Goal: Book appointment/travel/reservation

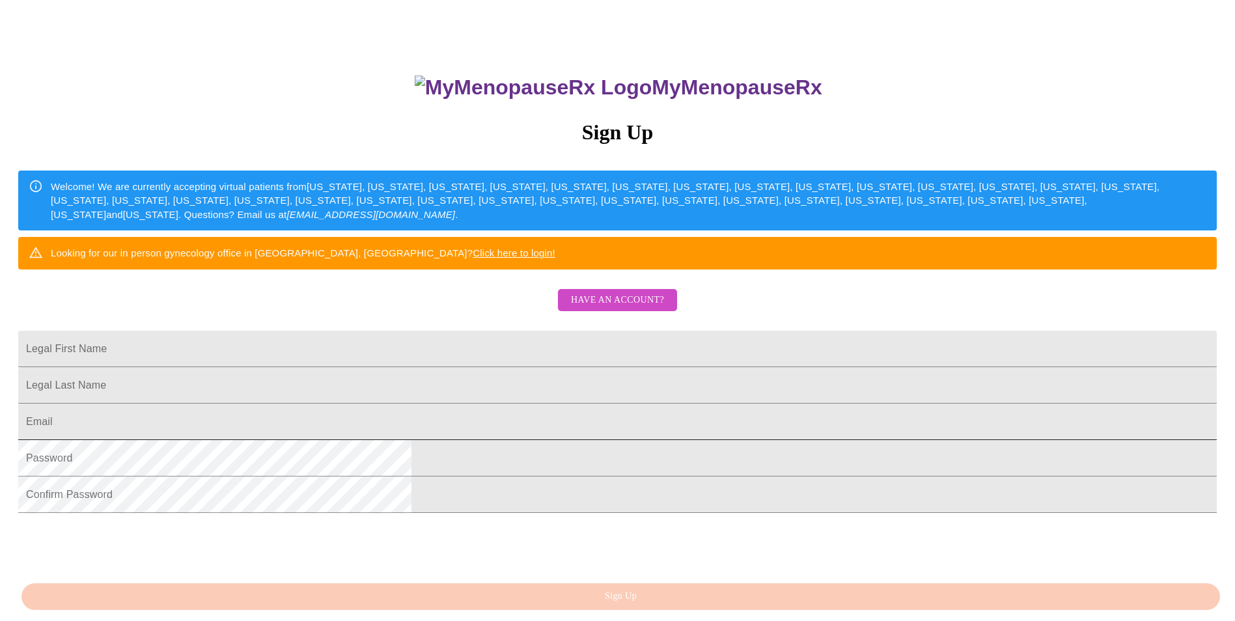
scroll to position [130, 0]
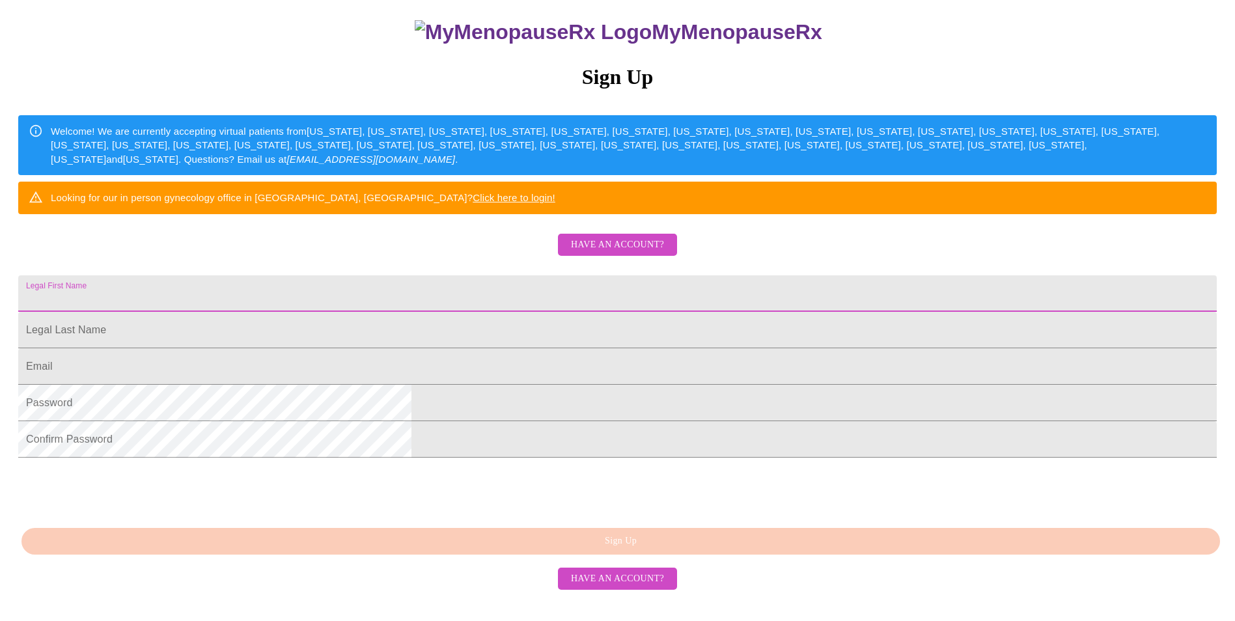
click at [486, 312] on input "Legal First Name" at bounding box center [617, 293] width 1199 height 36
type input "[PERSON_NAME]"
click at [438, 348] on input "Legal First Name" at bounding box center [617, 330] width 1199 height 36
type input "[PERSON_NAME]"
click at [454, 385] on input "Legal First Name" at bounding box center [617, 366] width 1199 height 36
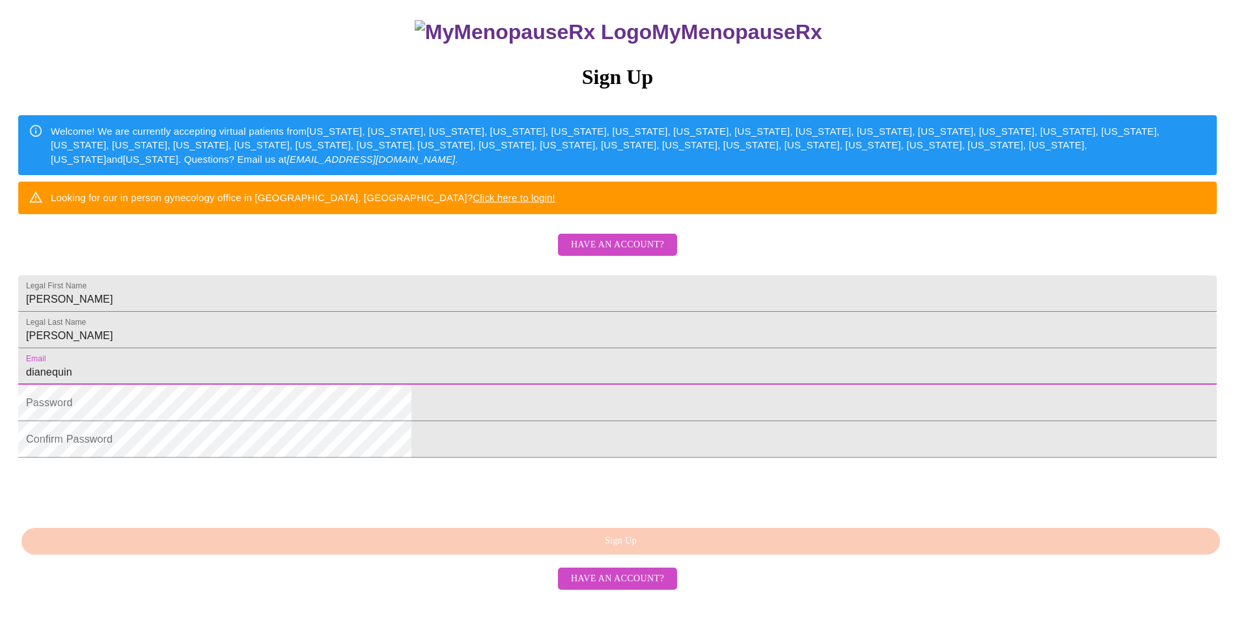
type input "[EMAIL_ADDRESS][DOMAIN_NAME]"
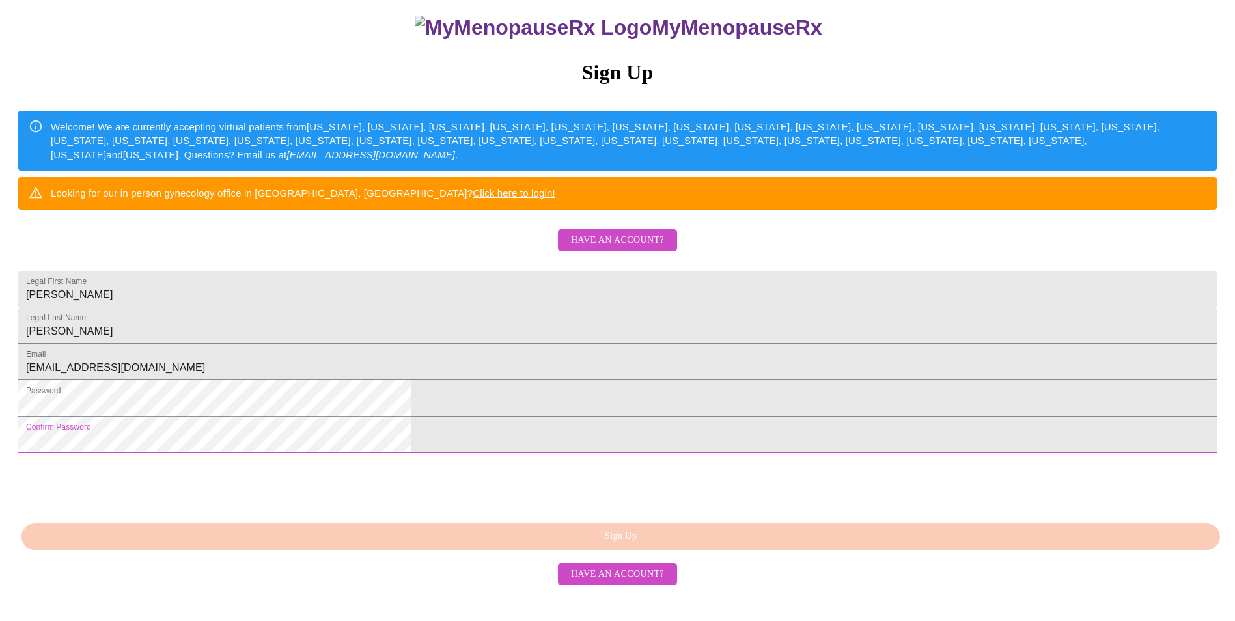
scroll to position [206, 0]
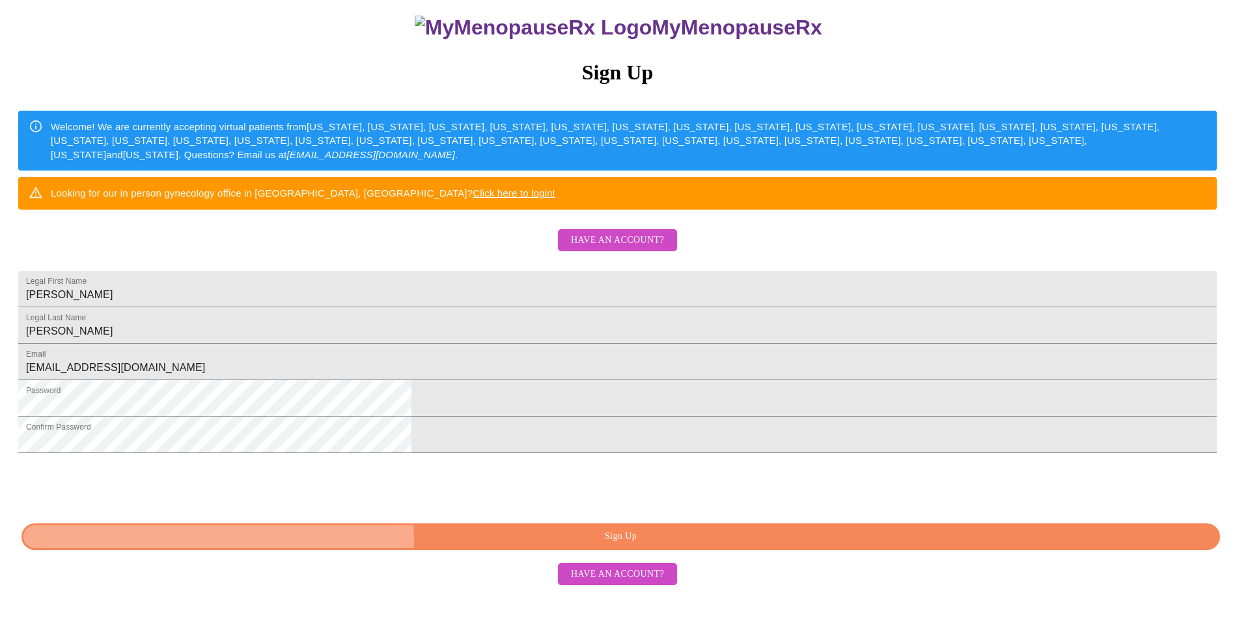
click at [611, 545] on span "Sign Up" at bounding box center [620, 537] width 1169 height 16
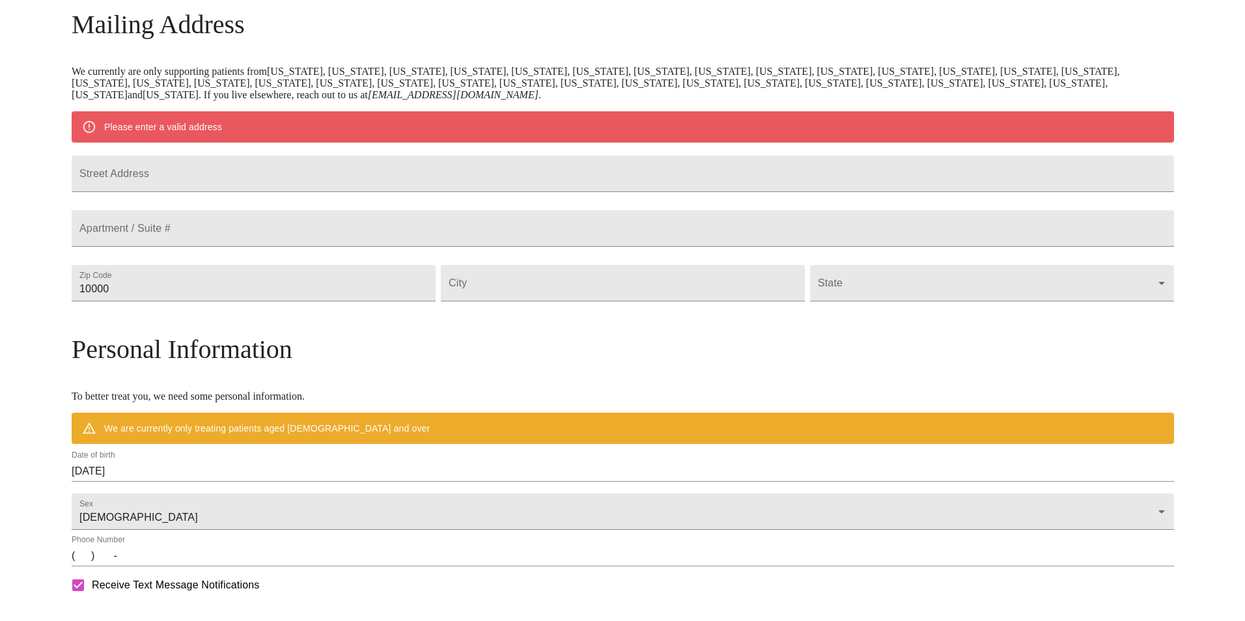
scroll to position [155, 0]
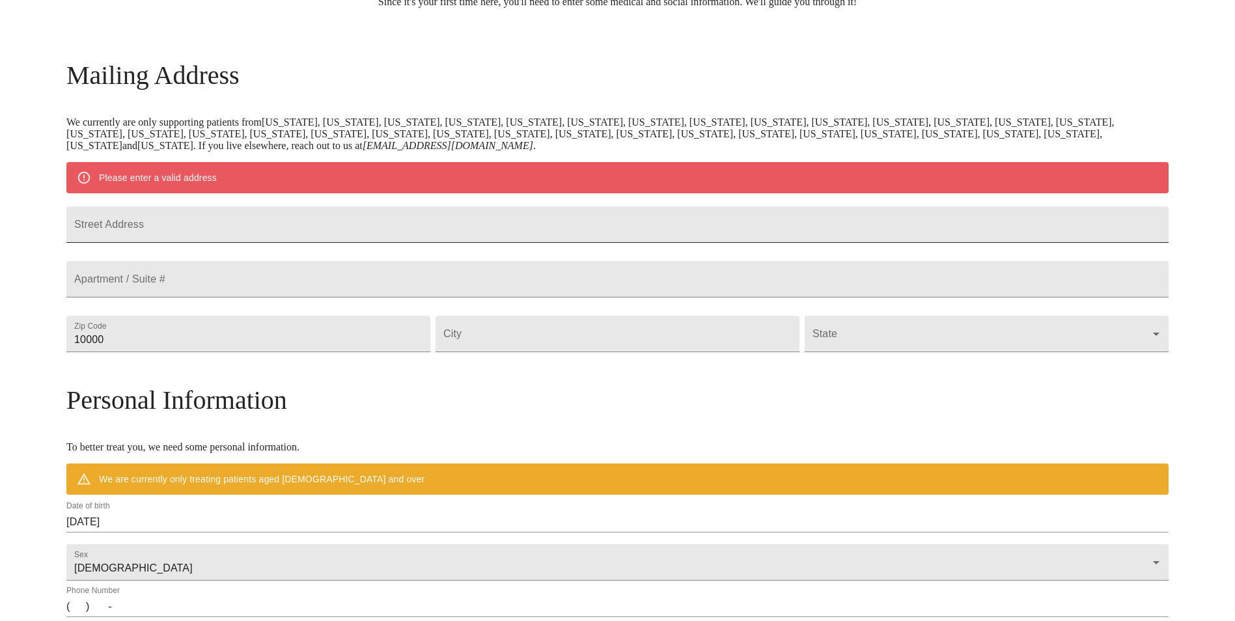
click at [242, 223] on input "Street Address" at bounding box center [617, 224] width 1102 height 36
type input "[STREET_ADDRESS][PERSON_NAME]"
click at [313, 352] on input "10000" at bounding box center [248, 334] width 364 height 36
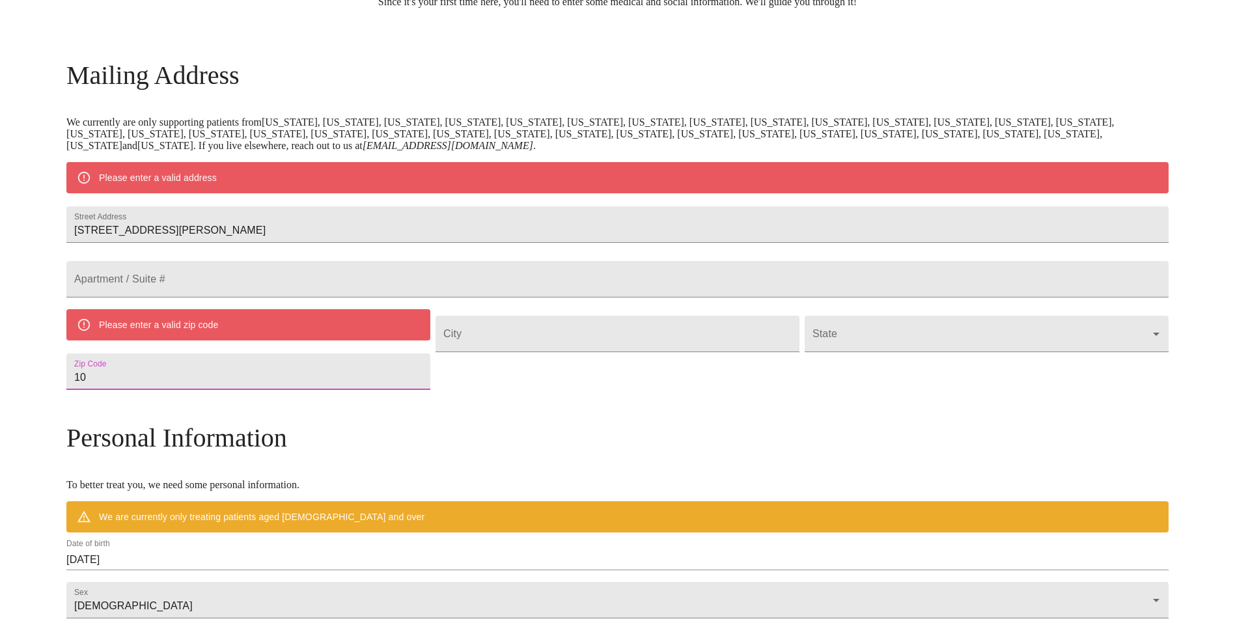
type input "1"
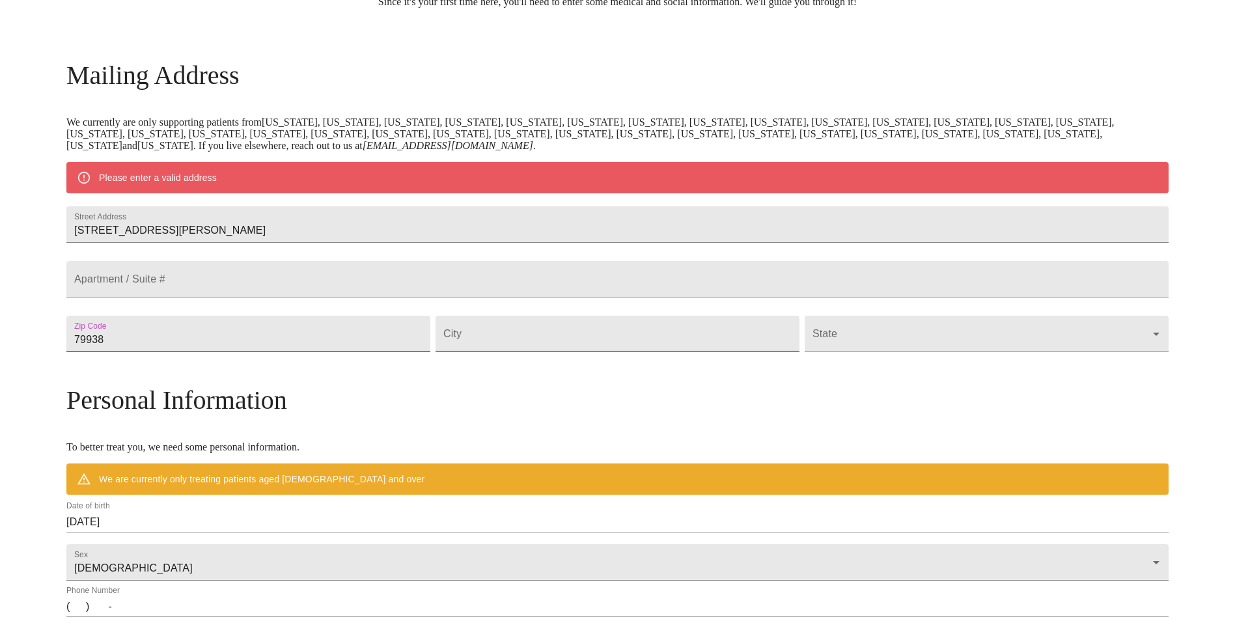
type input "79938"
click at [551, 352] on input "Street Address" at bounding box center [618, 334] width 364 height 36
type input "el paso"
click at [813, 359] on body "MyMenopauseRx Welcome to MyMenopauseRx Since it's your first time here, you'll …" at bounding box center [622, 357] width 1234 height 1015
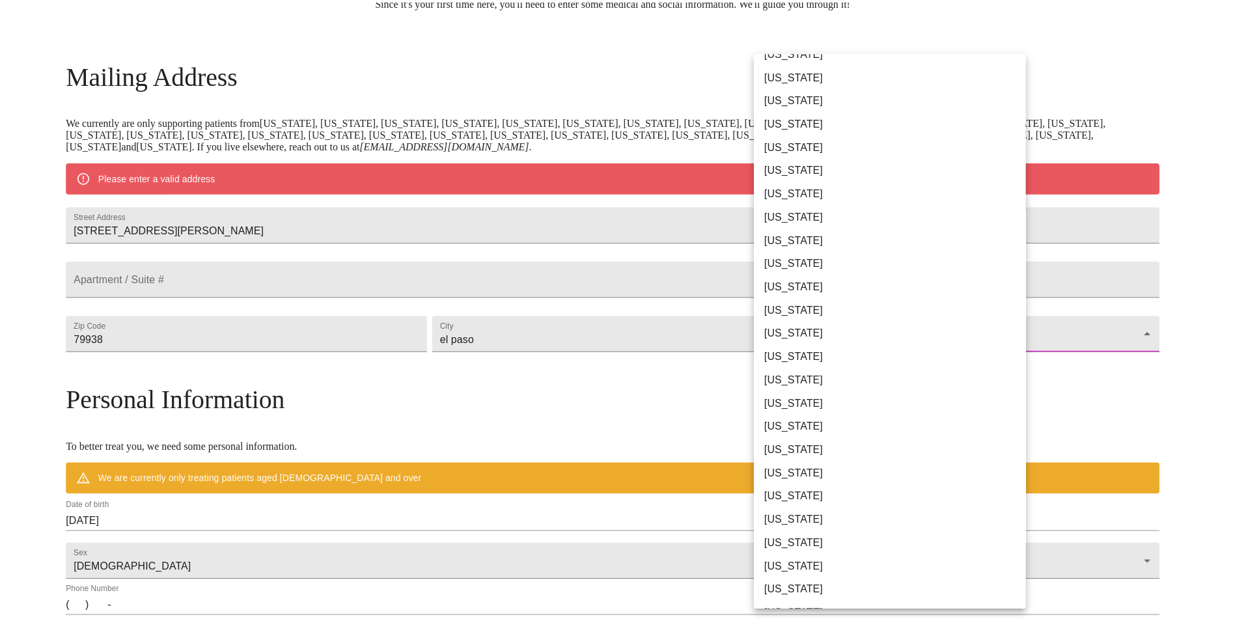
scroll to position [521, 0]
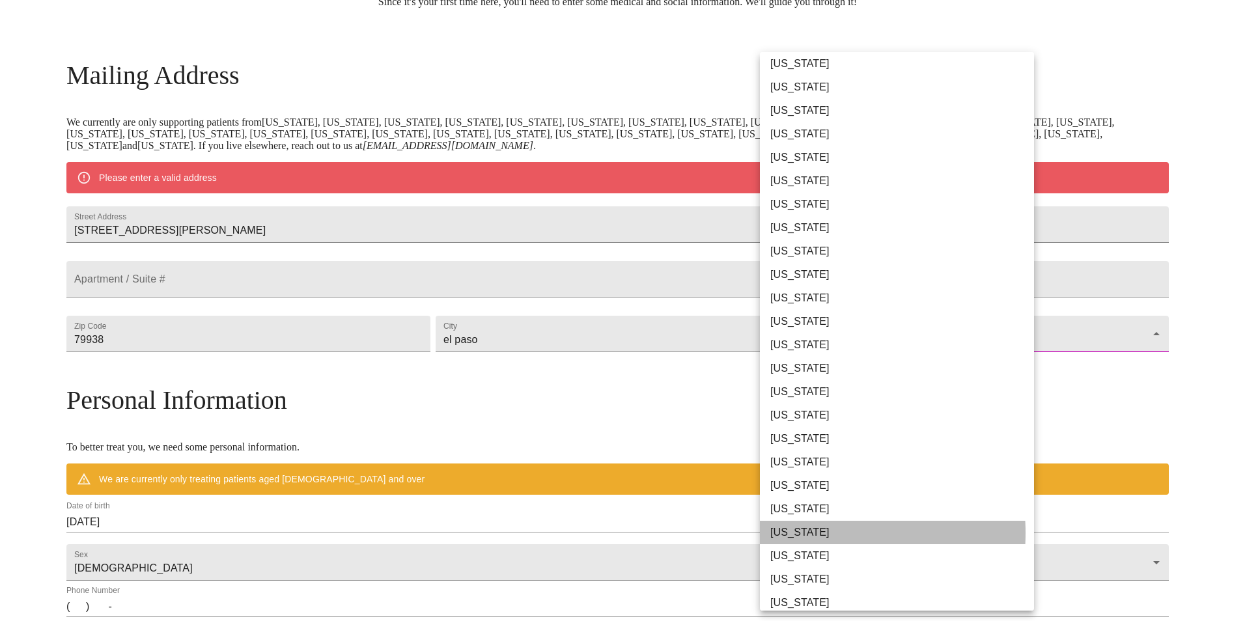
click at [805, 533] on li "[US_STATE]" at bounding box center [902, 532] width 284 height 23
type input "[US_STATE]"
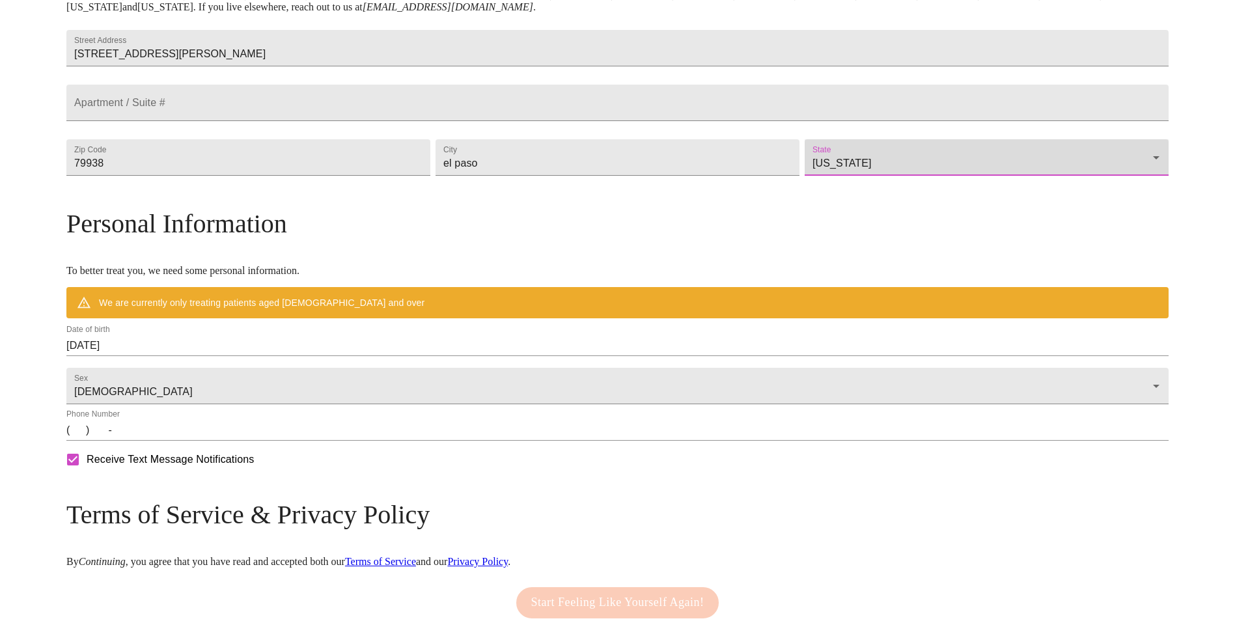
scroll to position [350, 0]
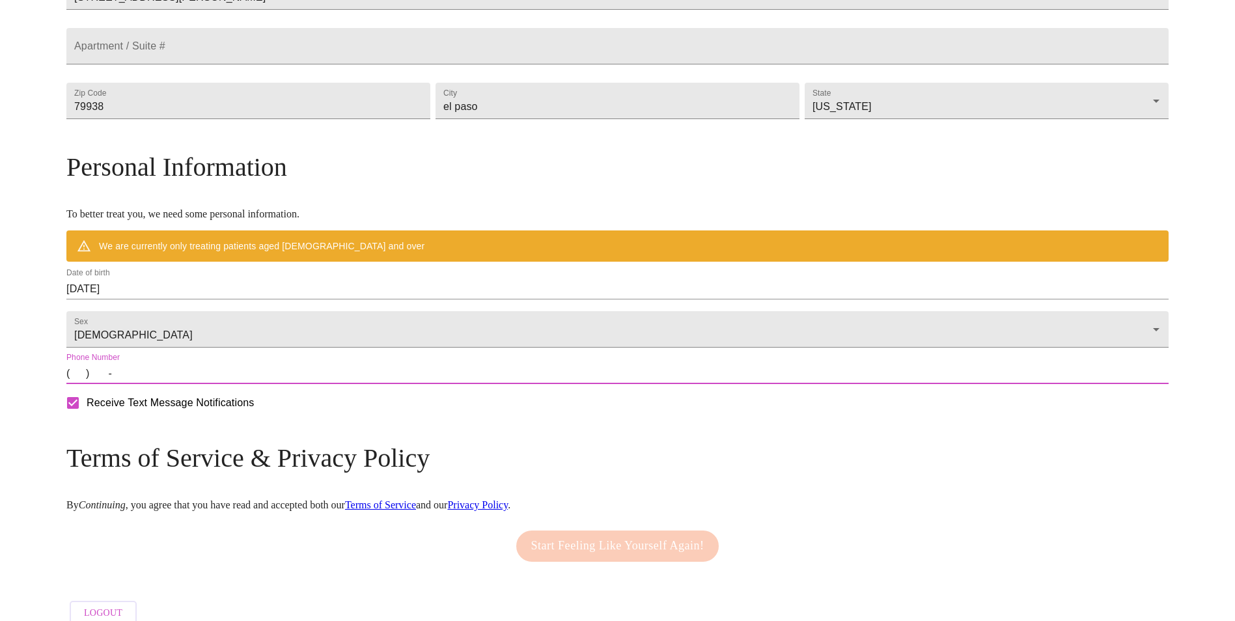
click at [209, 384] on input "(   )    -" at bounding box center [617, 373] width 1102 height 21
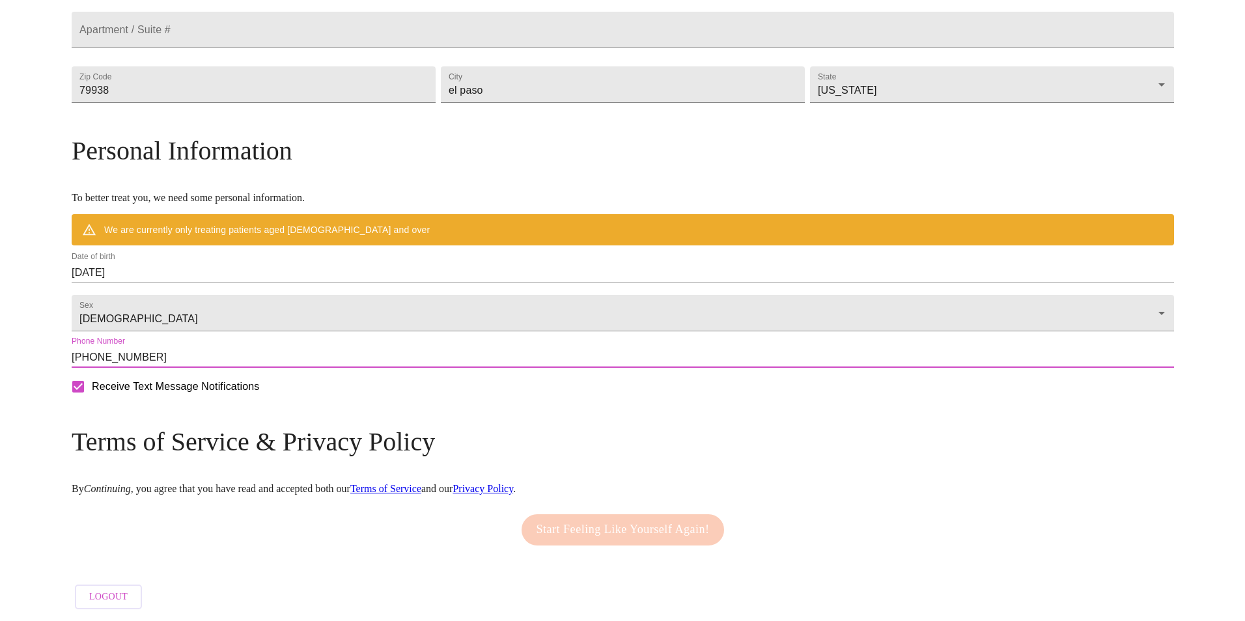
scroll to position [404, 0]
click at [404, 350] on input "[PHONE_NUMBER]" at bounding box center [617, 357] width 1102 height 21
type input "[PHONE_NUMBER]"
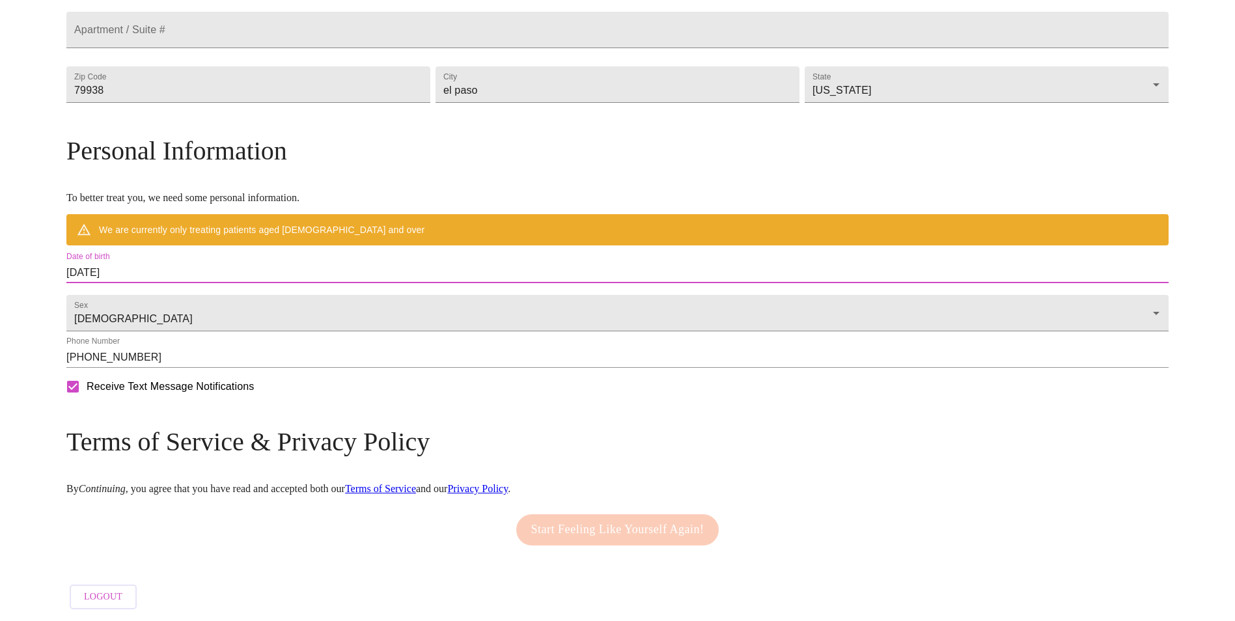
click at [264, 262] on input "[DATE]" at bounding box center [617, 272] width 1102 height 21
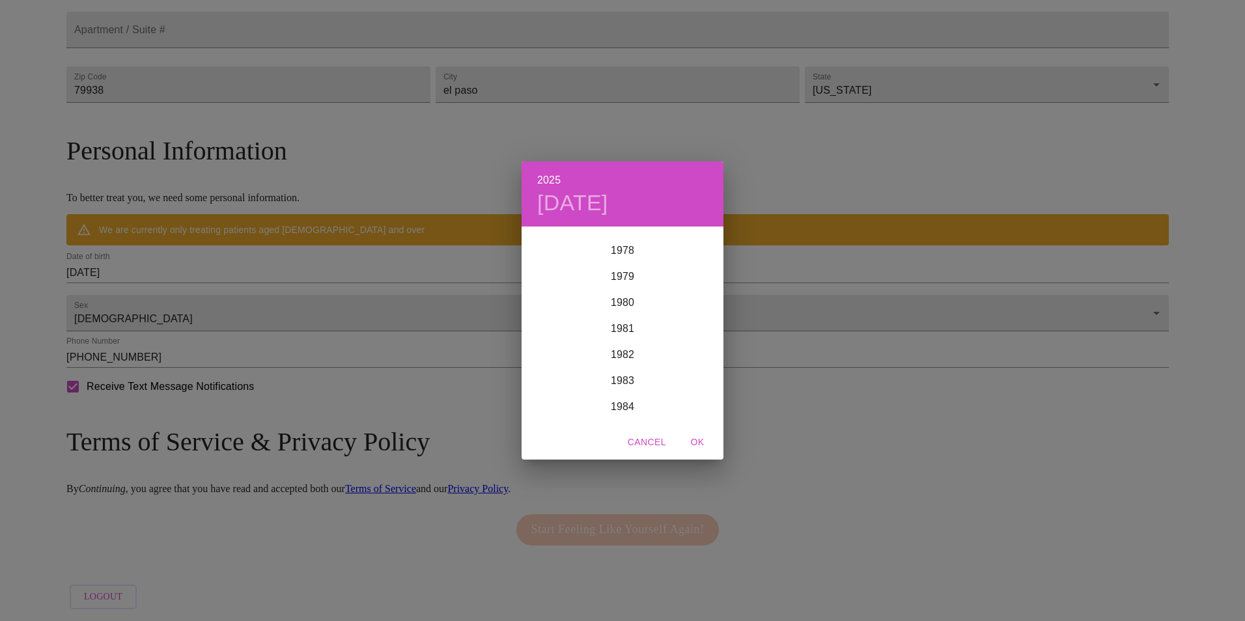
scroll to position [2031, 0]
click at [631, 346] on div "1981" at bounding box center [622, 346] width 202 height 26
click at [701, 448] on span "OK" at bounding box center [697, 442] width 31 height 16
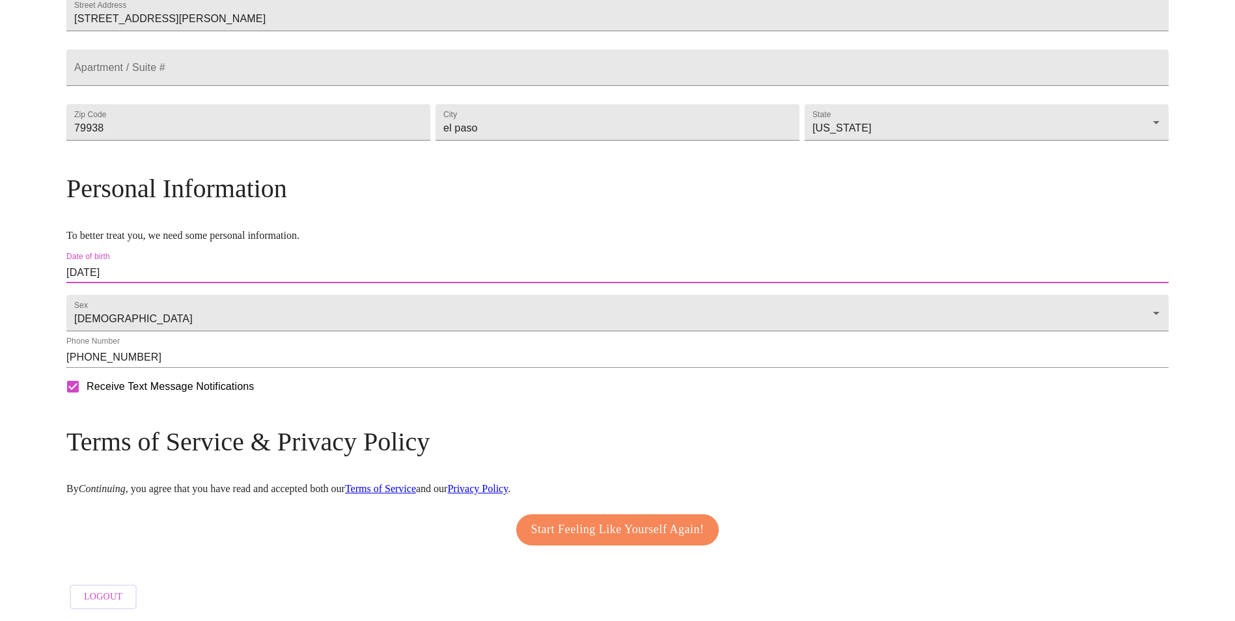
drag, startPoint x: 227, startPoint y: 257, endPoint x: 223, endPoint y: 265, distance: 8.7
click at [223, 265] on input "[DATE]" at bounding box center [617, 272] width 1102 height 21
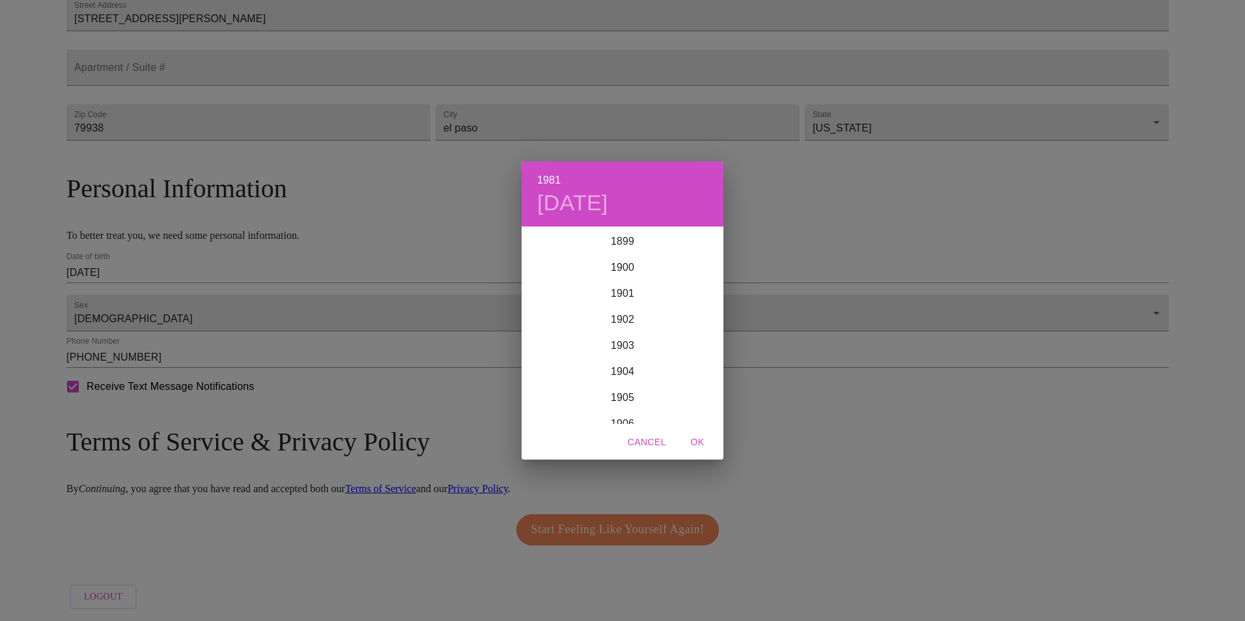
scroll to position [2057, 0]
click at [698, 443] on span "OK" at bounding box center [697, 442] width 31 height 16
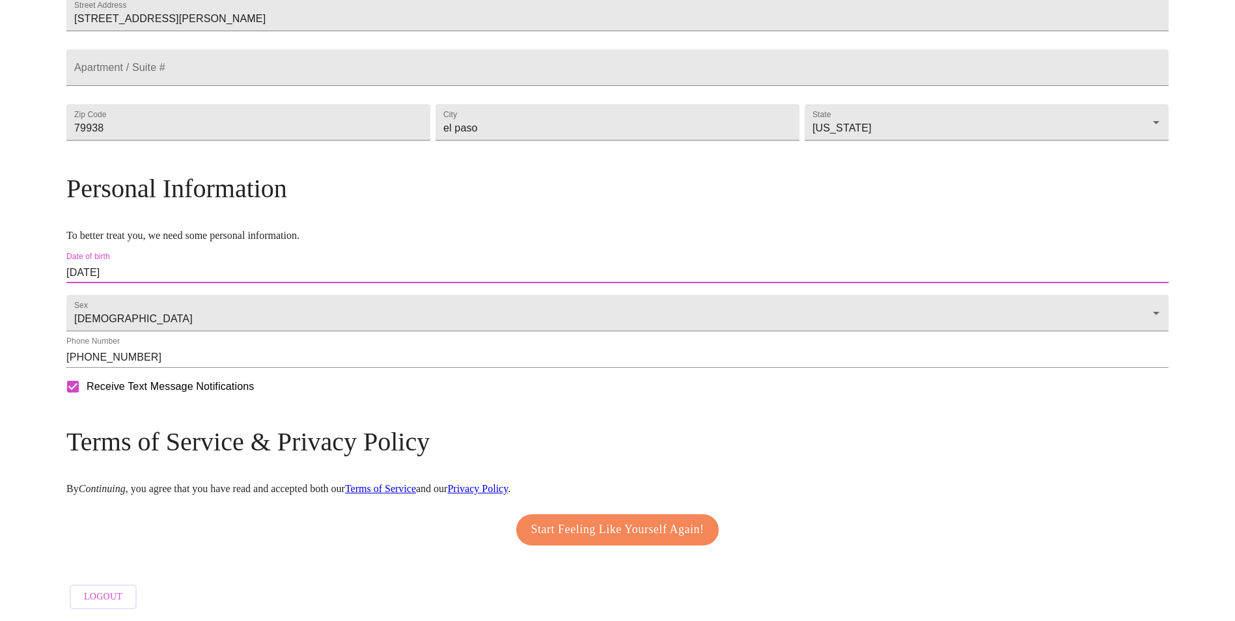
click at [268, 263] on input "[DATE]" at bounding box center [617, 272] width 1102 height 21
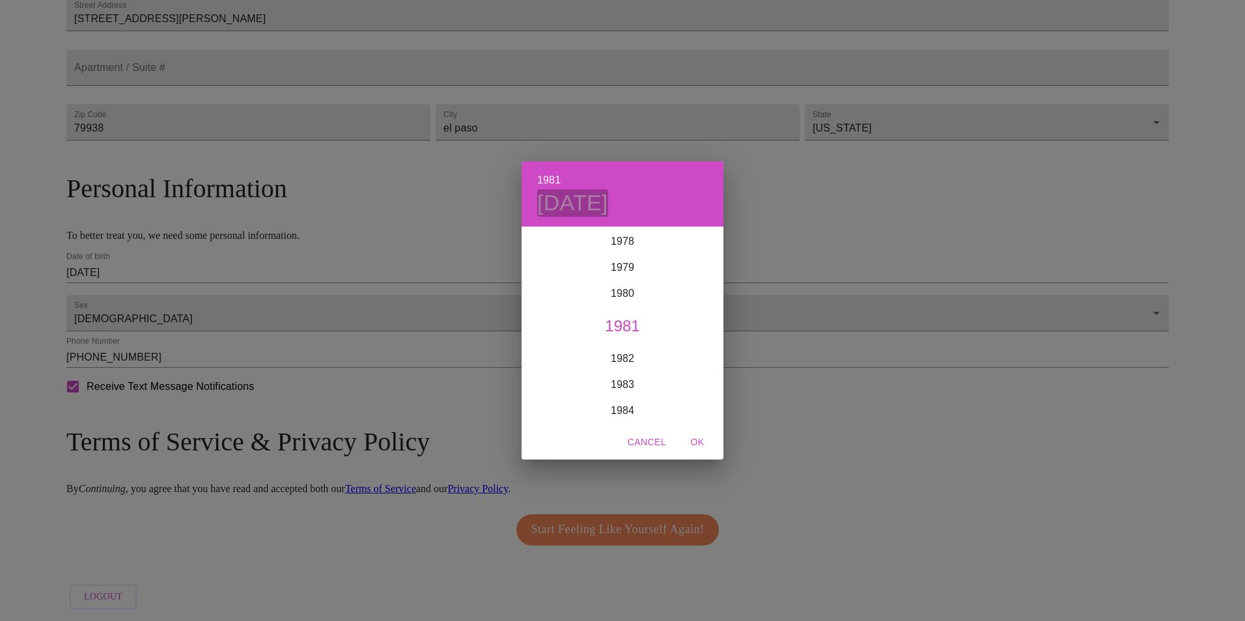
click at [608, 201] on h4 "[DATE]" at bounding box center [572, 202] width 71 height 27
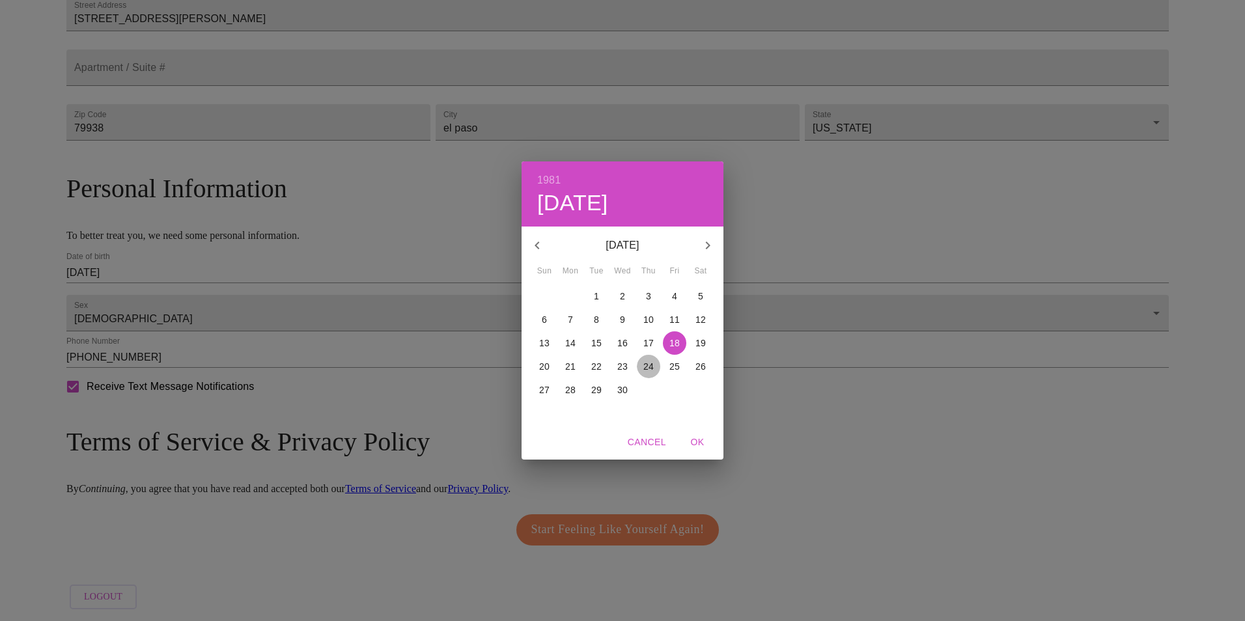
click at [643, 367] on p "24" at bounding box center [648, 366] width 10 height 13
click at [699, 443] on span "OK" at bounding box center [697, 442] width 31 height 16
type input "[DATE]"
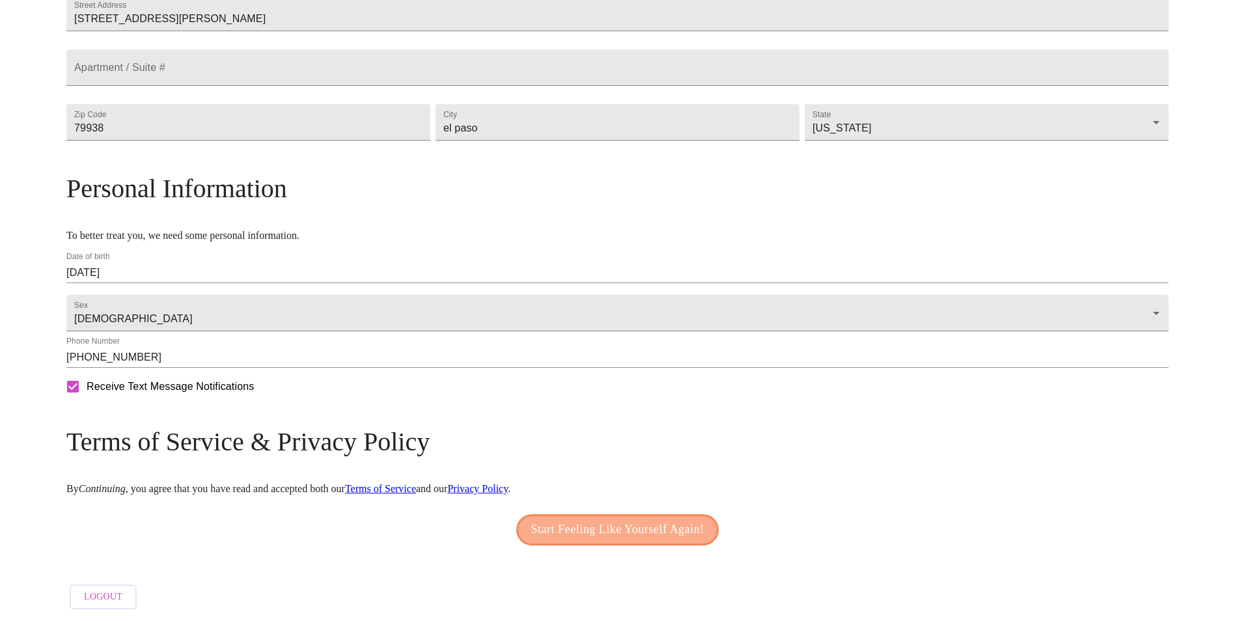
click at [598, 527] on span "Start Feeling Like Yourself Again!" at bounding box center [617, 530] width 173 height 21
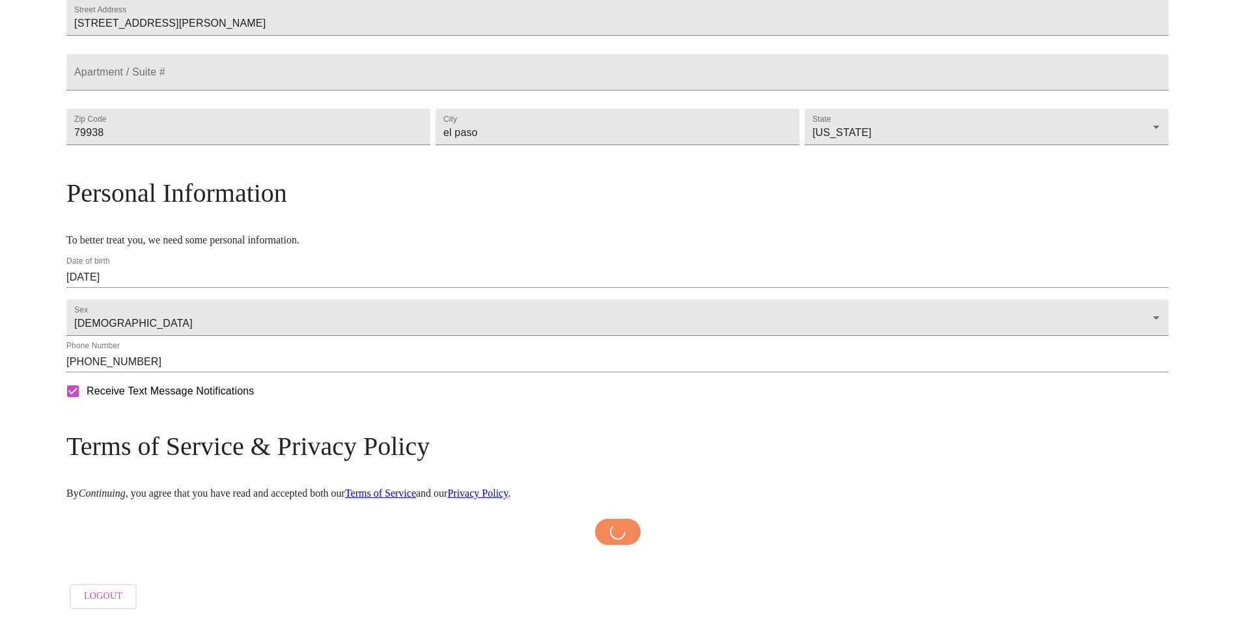
scroll to position [361, 0]
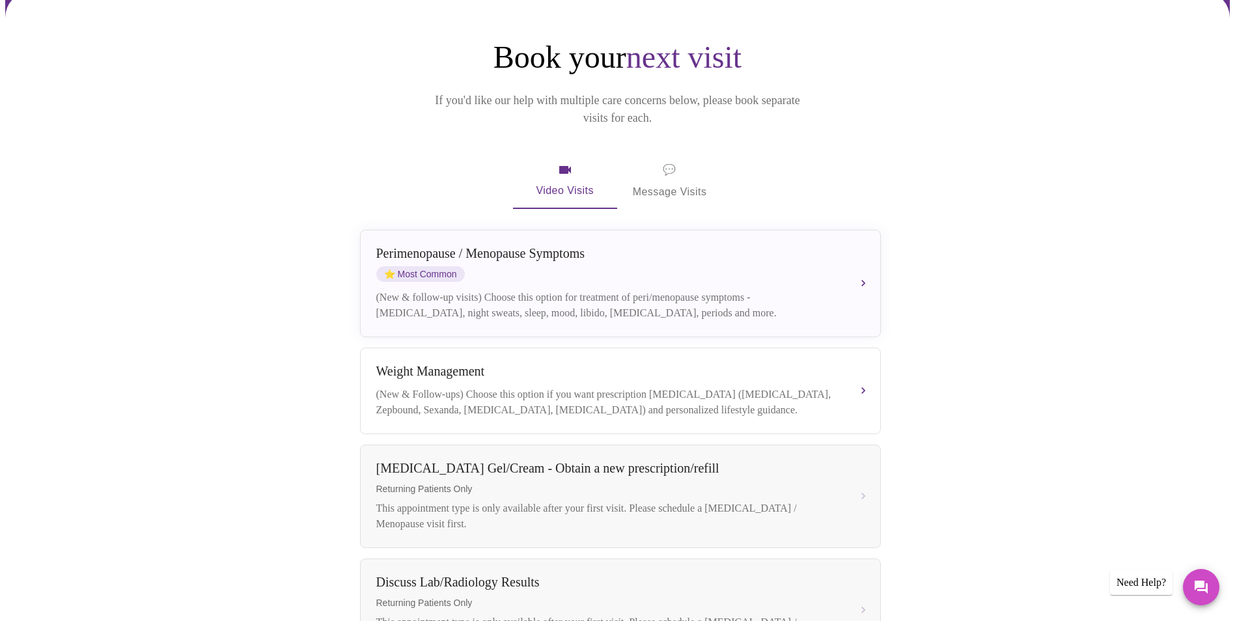
scroll to position [108, 0]
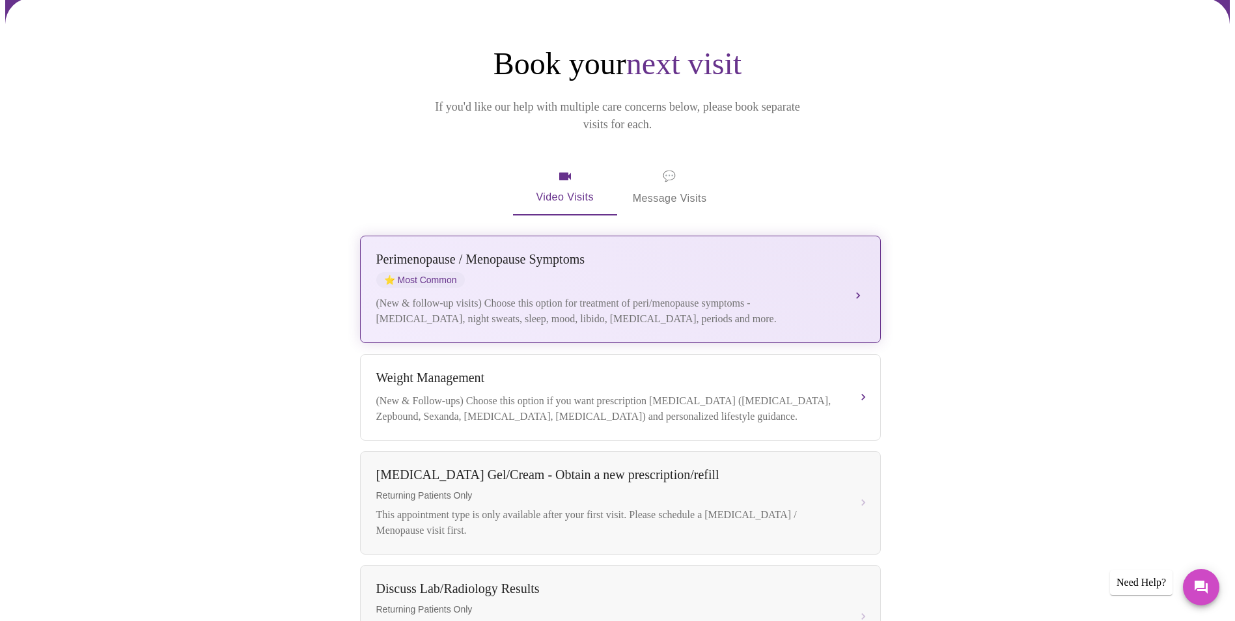
click at [789, 257] on div "[MEDICAL_DATA] / Menopause Symptoms ⭐ Most Common" at bounding box center [607, 270] width 462 height 36
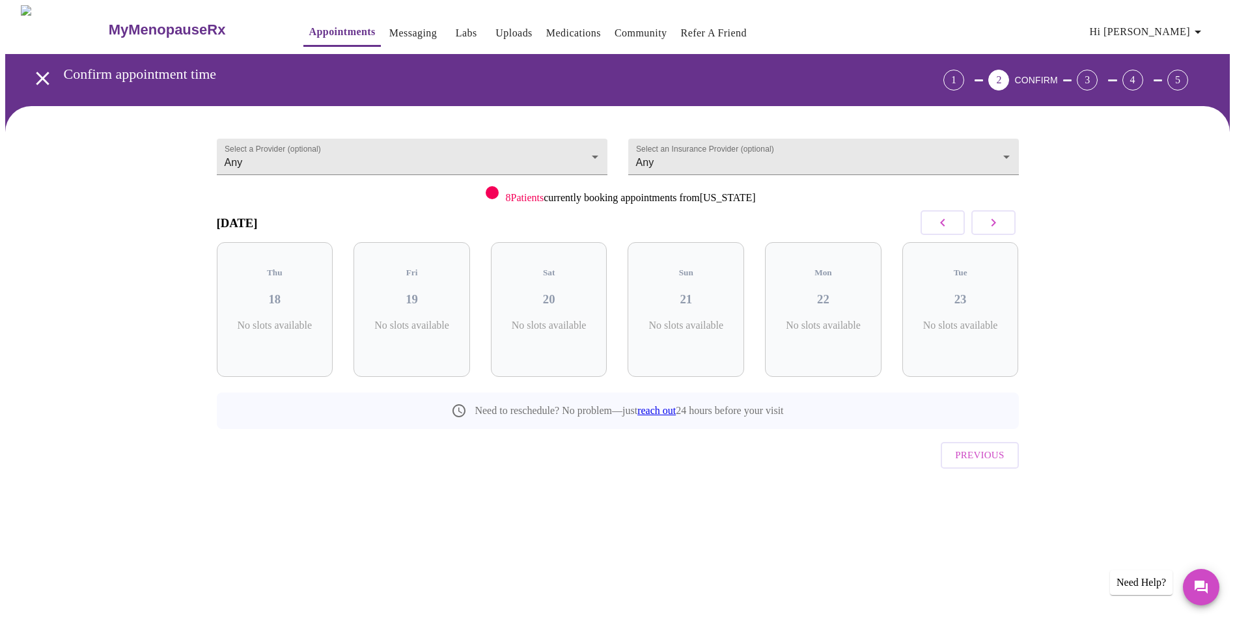
scroll to position [0, 0]
click at [994, 292] on h3 "23" at bounding box center [965, 299] width 96 height 14
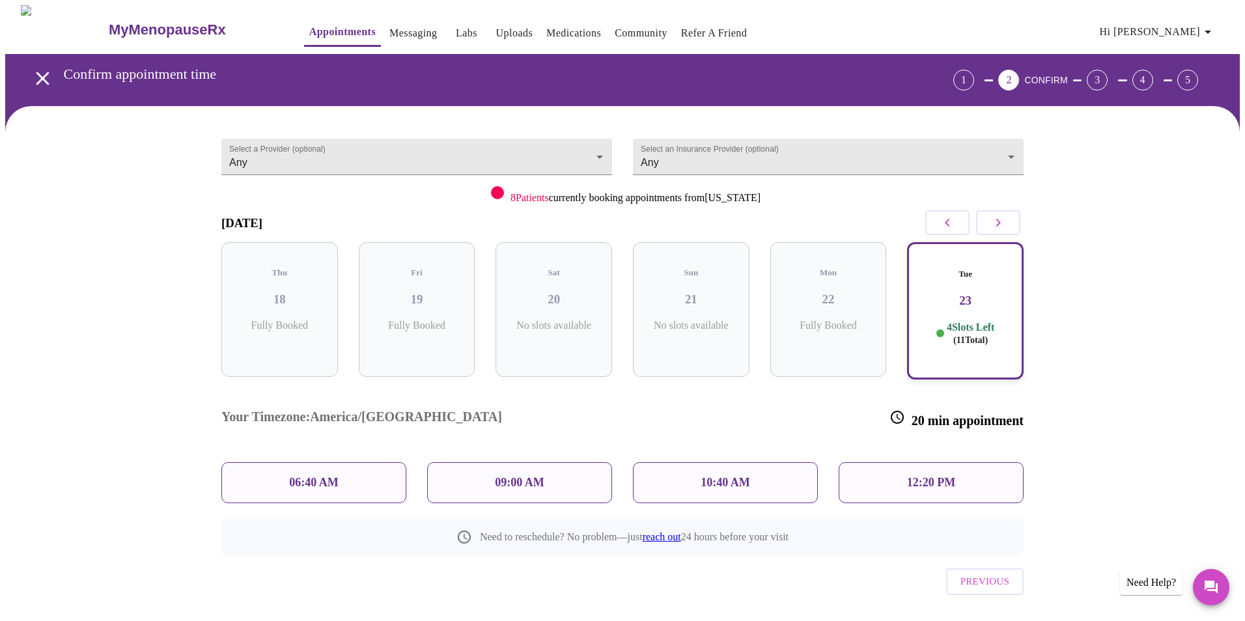
click at [359, 462] on div "06:40 AM" at bounding box center [313, 482] width 185 height 41
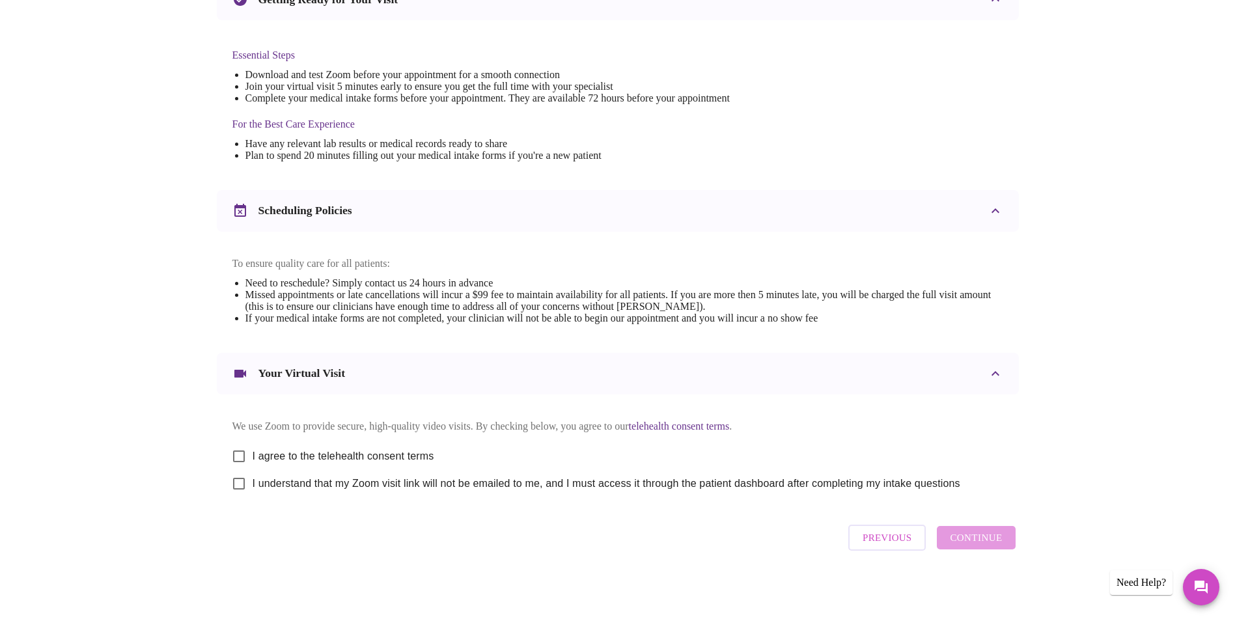
scroll to position [323, 0]
click at [244, 446] on input "I agree to the telehealth consent terms" at bounding box center [238, 456] width 27 height 27
checkbox input "true"
drag, startPoint x: 236, startPoint y: 481, endPoint x: 296, endPoint y: 496, distance: 61.7
click at [237, 481] on input "I understand that my Zoom visit link will not be emailed to me, and I must acce…" at bounding box center [238, 483] width 27 height 27
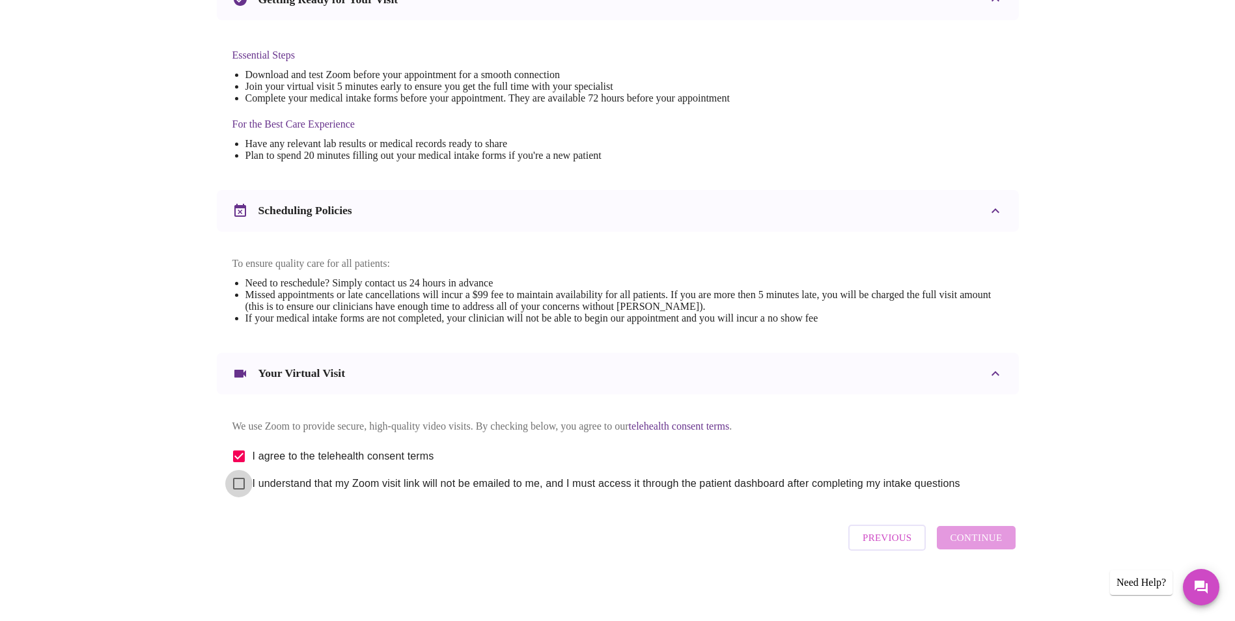
checkbox input "true"
click at [986, 540] on span "Continue" at bounding box center [976, 537] width 52 height 17
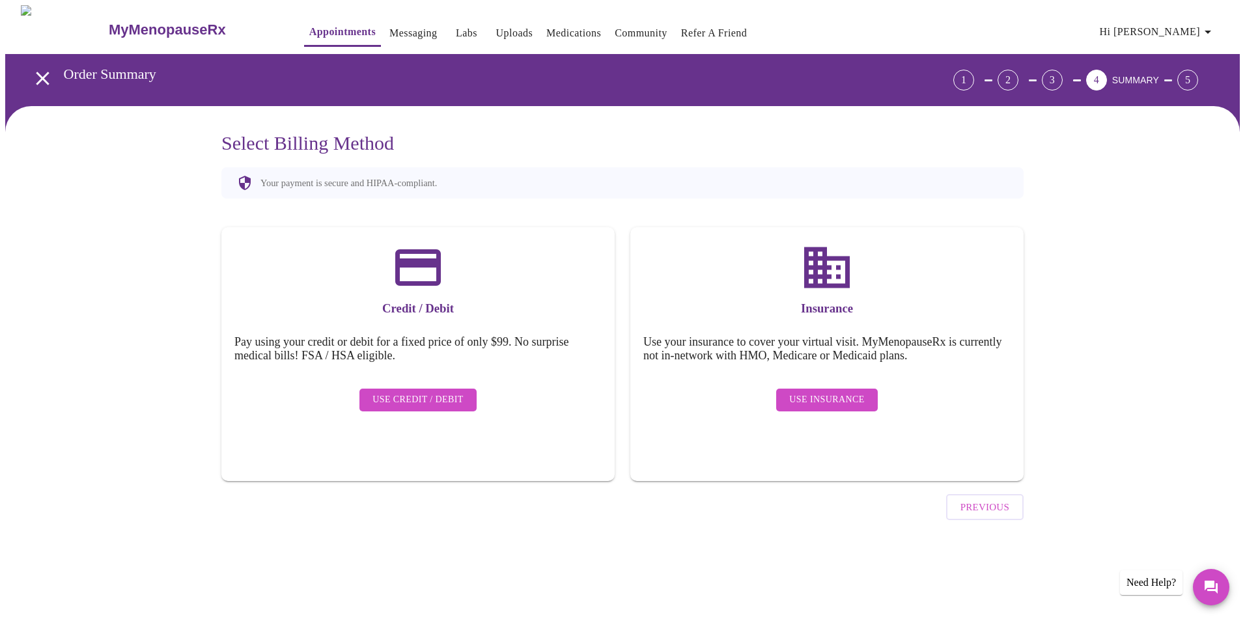
click at [822, 401] on button "Use Insurance" at bounding box center [826, 400] width 101 height 23
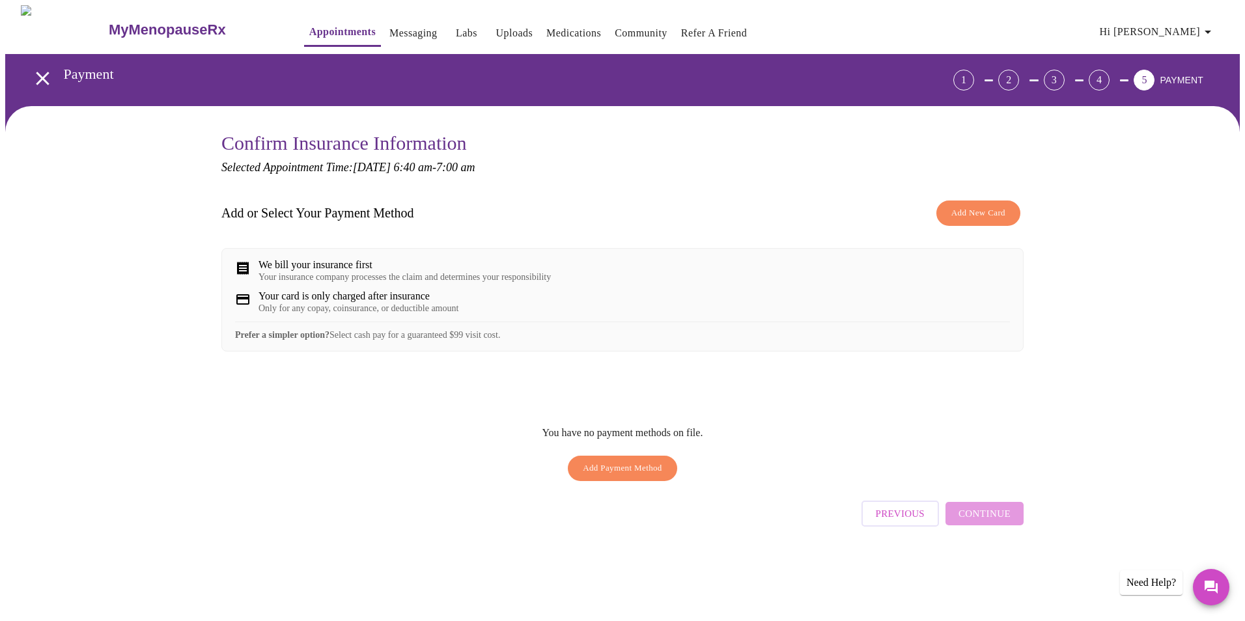
click at [326, 262] on div "We bill your insurance first" at bounding box center [404, 265] width 292 height 12
click at [324, 273] on div "We bill your insurance first Your insurance company processes the claim and det…" at bounding box center [404, 270] width 292 height 23
click at [326, 273] on div "We bill your insurance first Your insurance company processes the claim and det…" at bounding box center [404, 270] width 292 height 23
click at [357, 283] on div "Your insurance company processes the claim and determines your responsibility" at bounding box center [404, 277] width 292 height 10
click at [352, 268] on div "We bill your insurance first" at bounding box center [404, 265] width 292 height 12
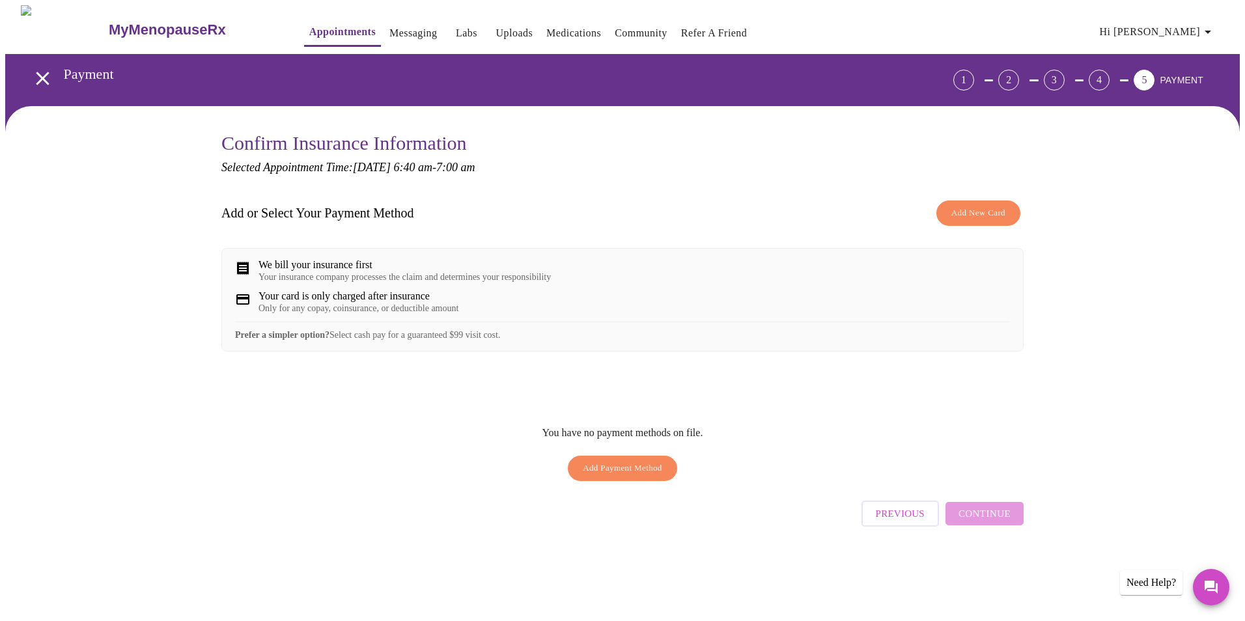
click at [324, 327] on div "We bill your insurance first Your insurance company processes the claim and det…" at bounding box center [622, 300] width 802 height 104
click at [980, 209] on span "Add New Card" at bounding box center [978, 213] width 54 height 15
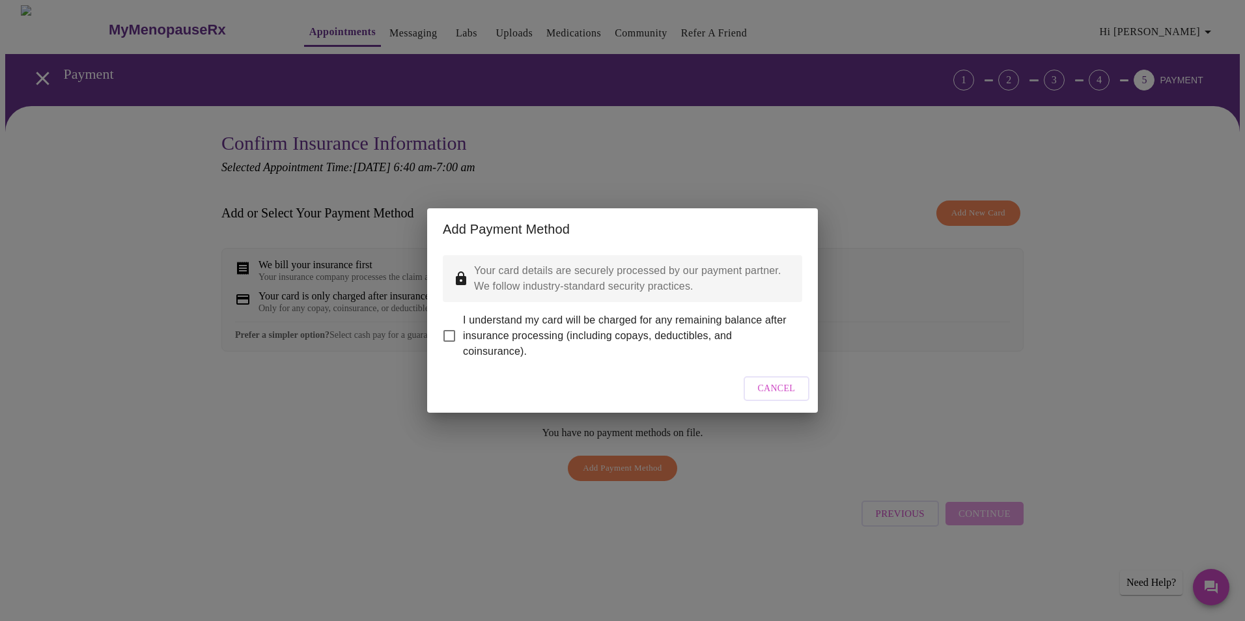
click at [453, 329] on input "I understand my card will be charged for any remaining balance after insurance …" at bounding box center [449, 335] width 27 height 27
checkbox input "true"
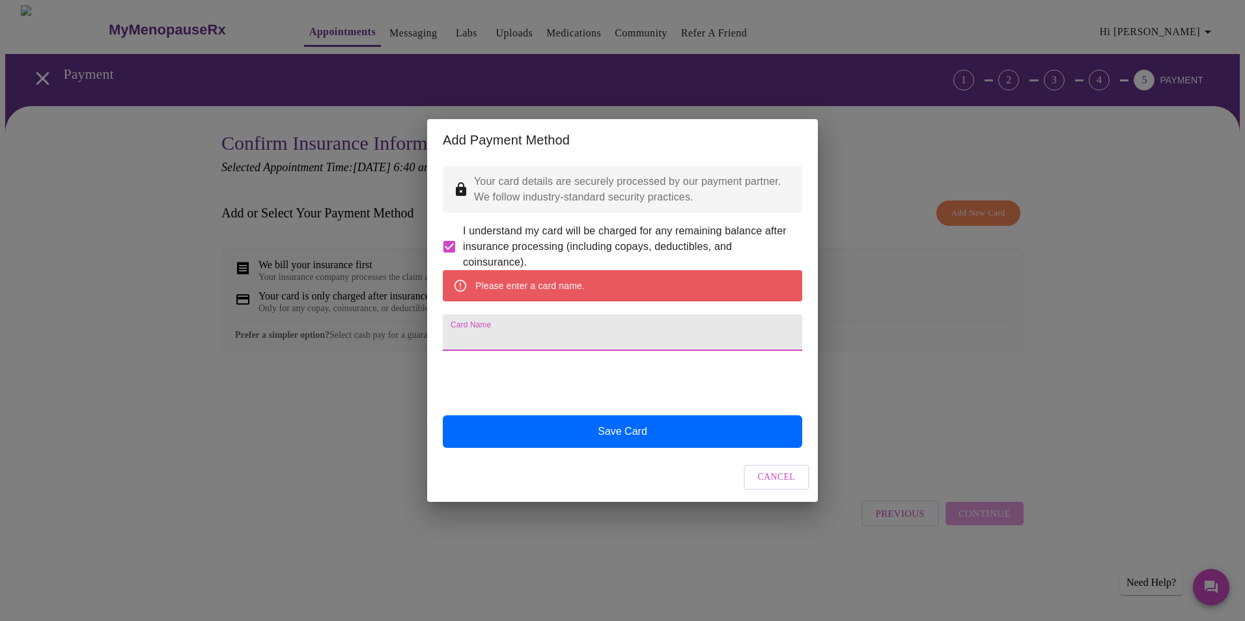
click at [524, 329] on input "Card Name" at bounding box center [622, 332] width 359 height 36
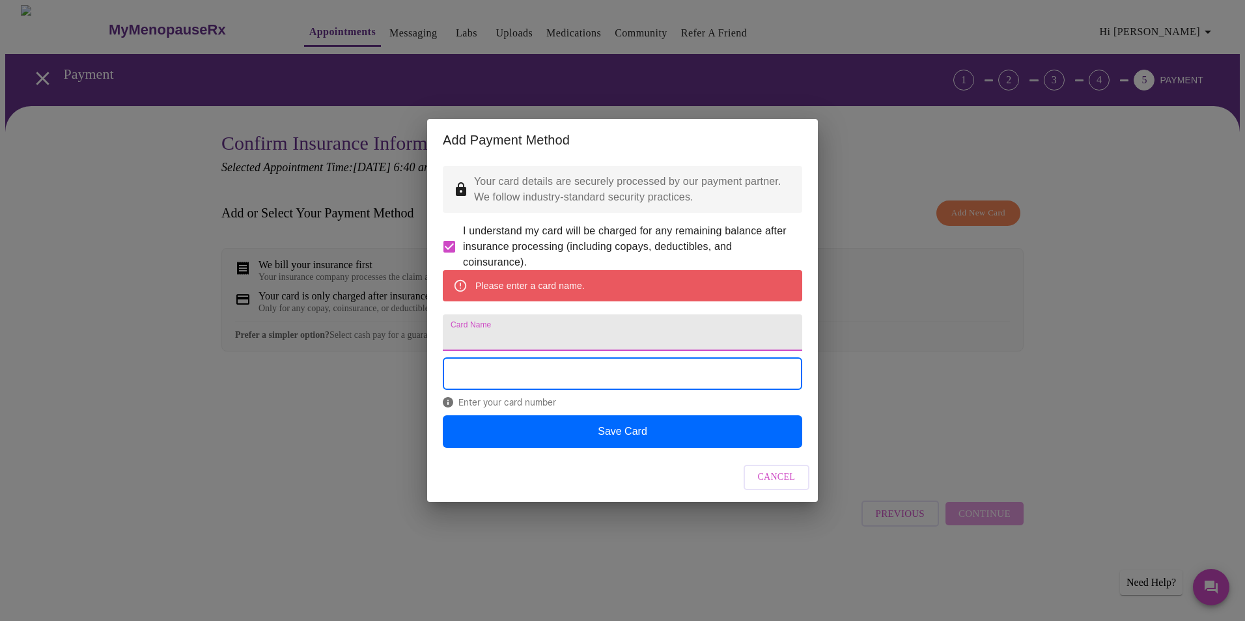
click at [512, 335] on input "Card Name" at bounding box center [622, 332] width 359 height 36
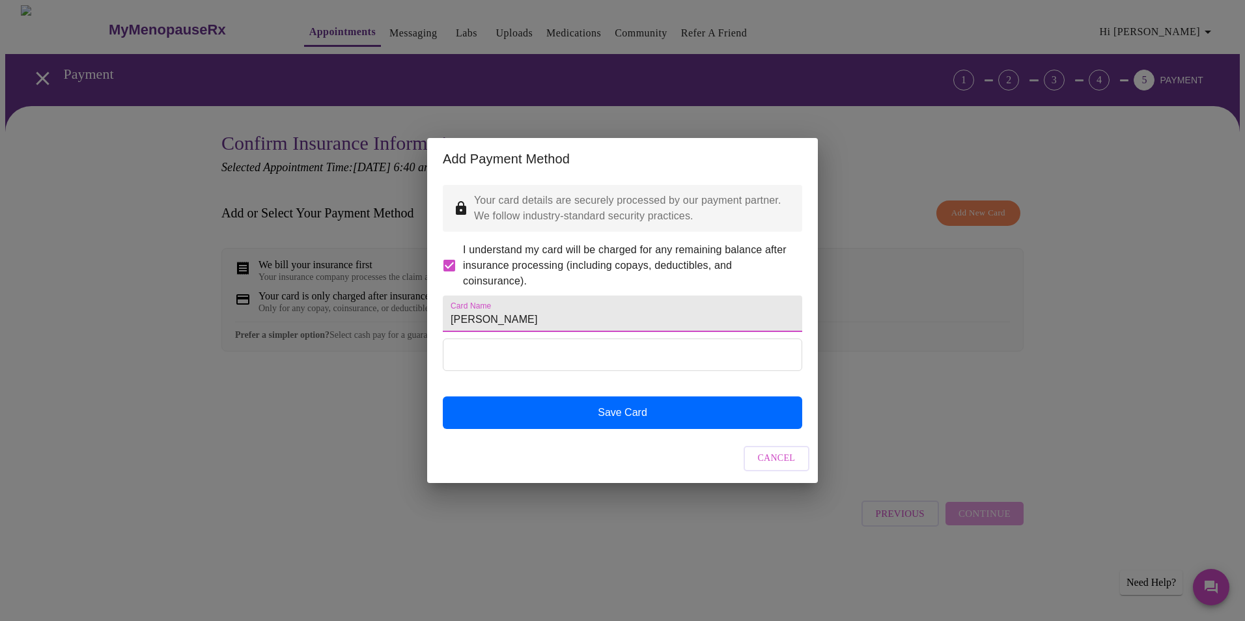
type input "[PERSON_NAME]"
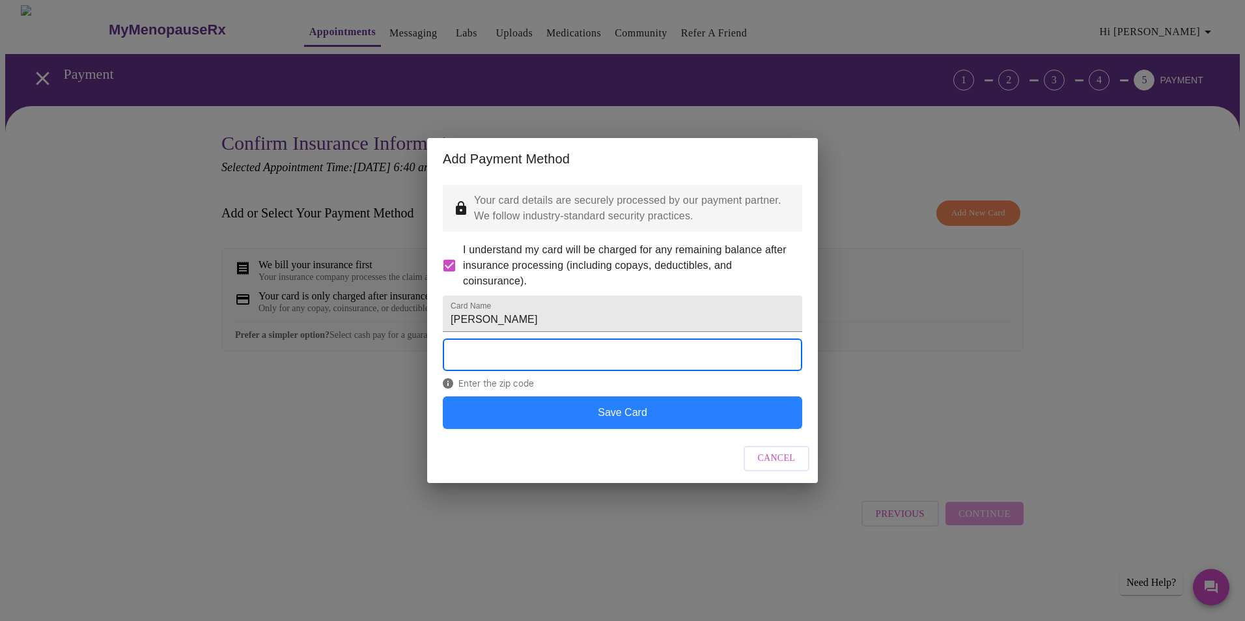
click at [608, 429] on button "Save Card" at bounding box center [622, 412] width 359 height 33
click at [605, 429] on button "Save Card" at bounding box center [622, 412] width 359 height 33
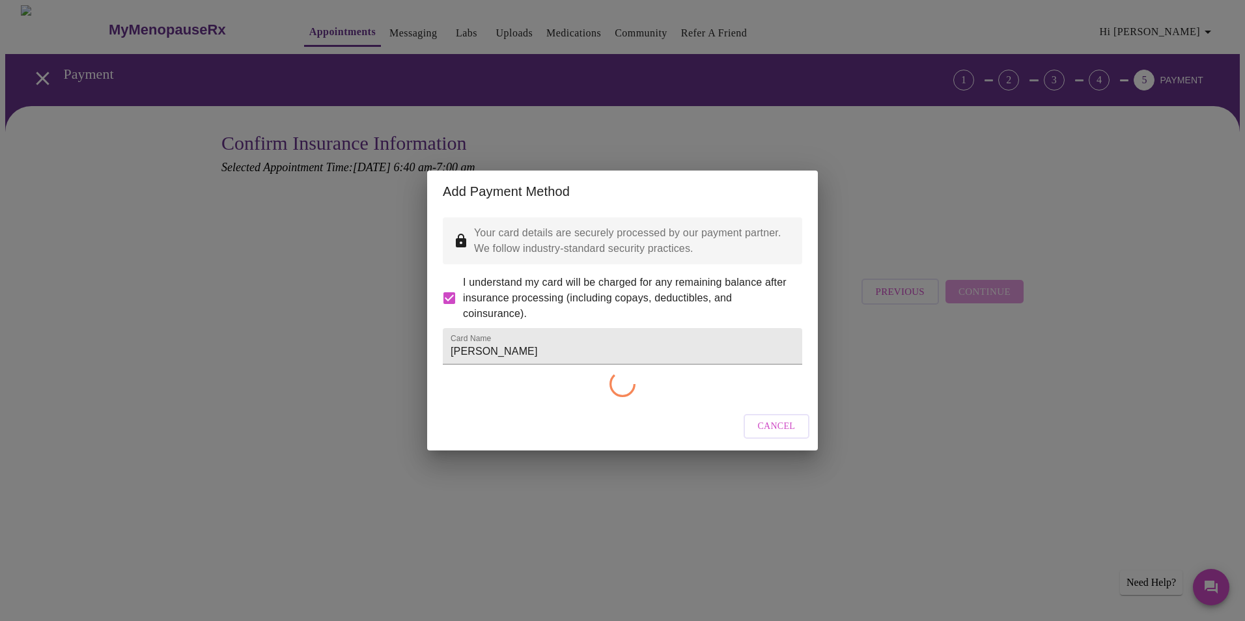
checkbox input "false"
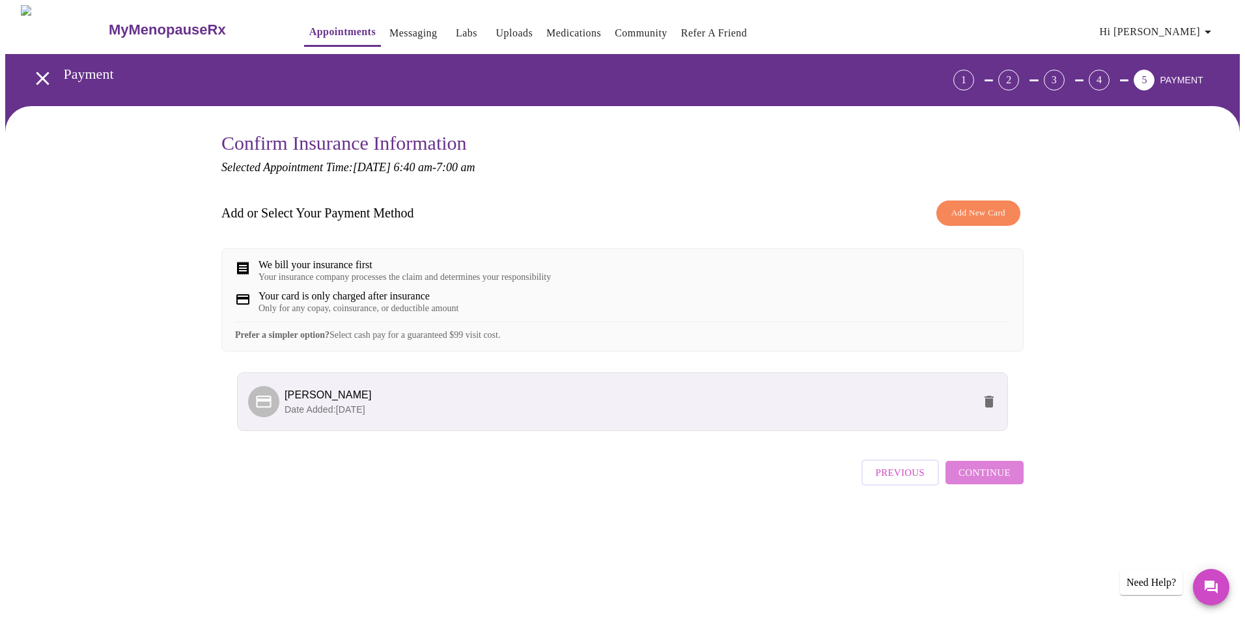
click at [1006, 481] on span "Continue" at bounding box center [984, 472] width 52 height 17
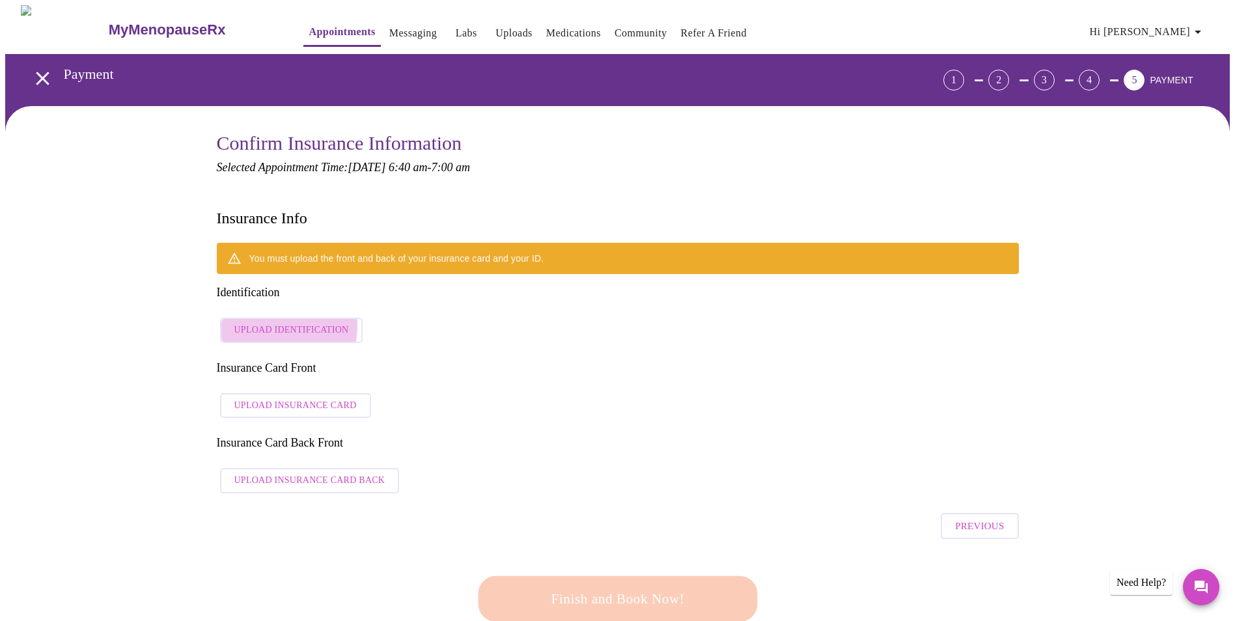
click at [266, 322] on span "Upload Identification" at bounding box center [291, 330] width 115 height 16
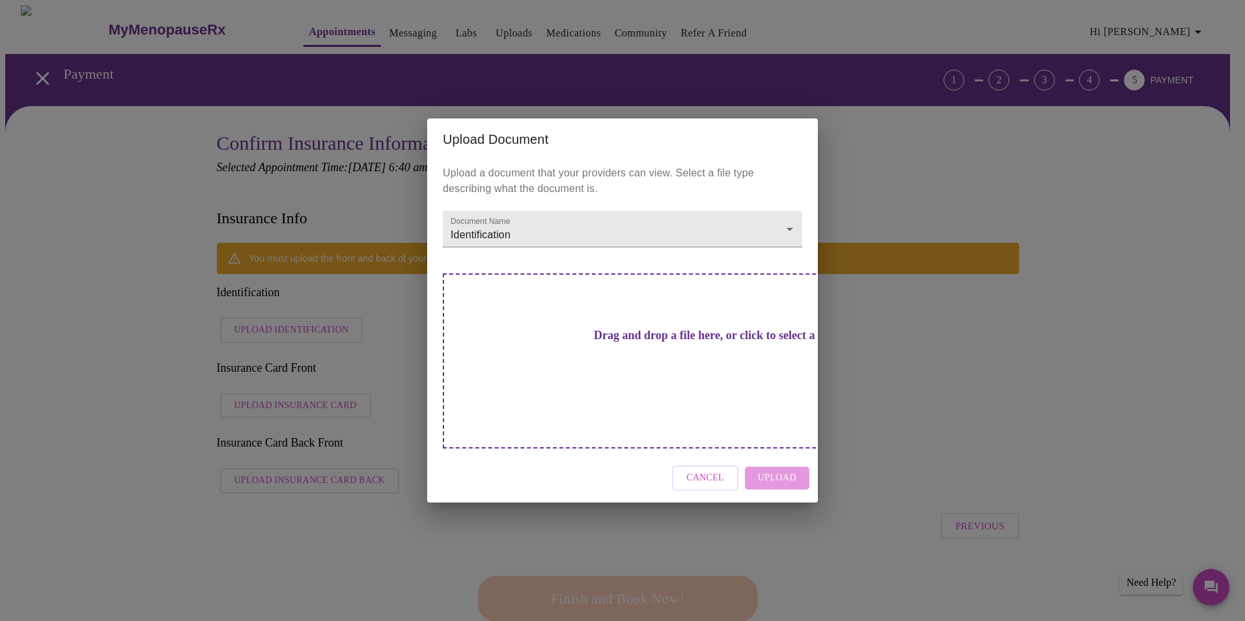
click at [535, 270] on div "Upload a document that your providers can view. Select a file type describing w…" at bounding box center [622, 307] width 391 height 294
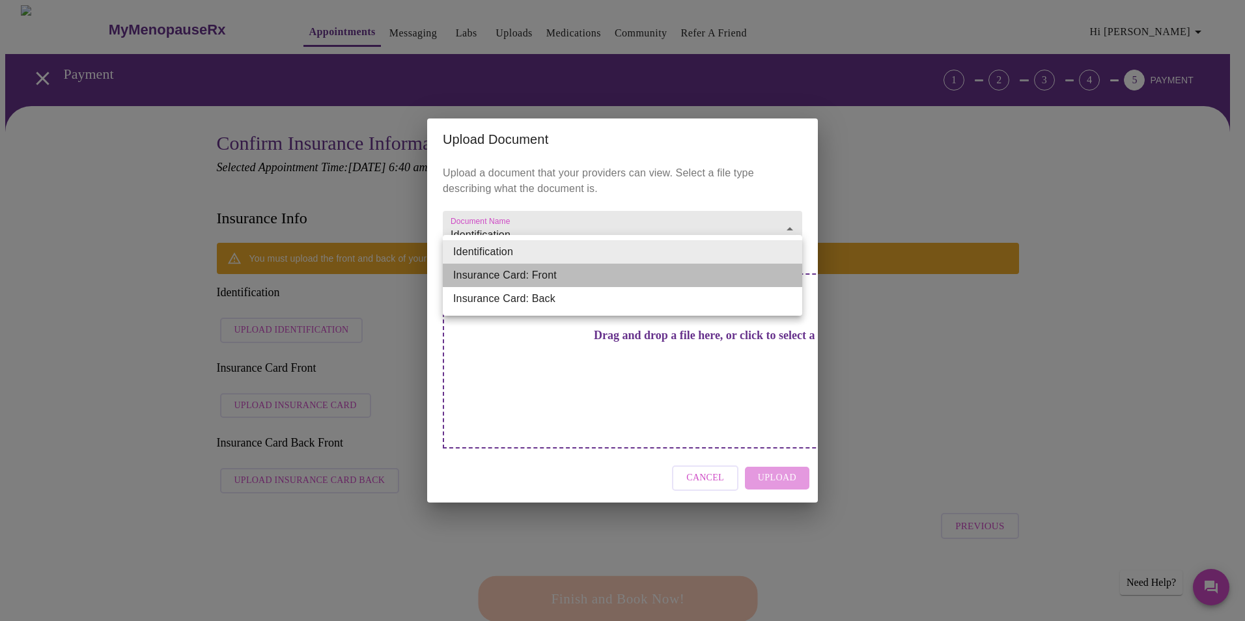
click at [542, 275] on li "Insurance Card: Front" at bounding box center [622, 275] width 359 height 23
type input "Insurance Card: Front"
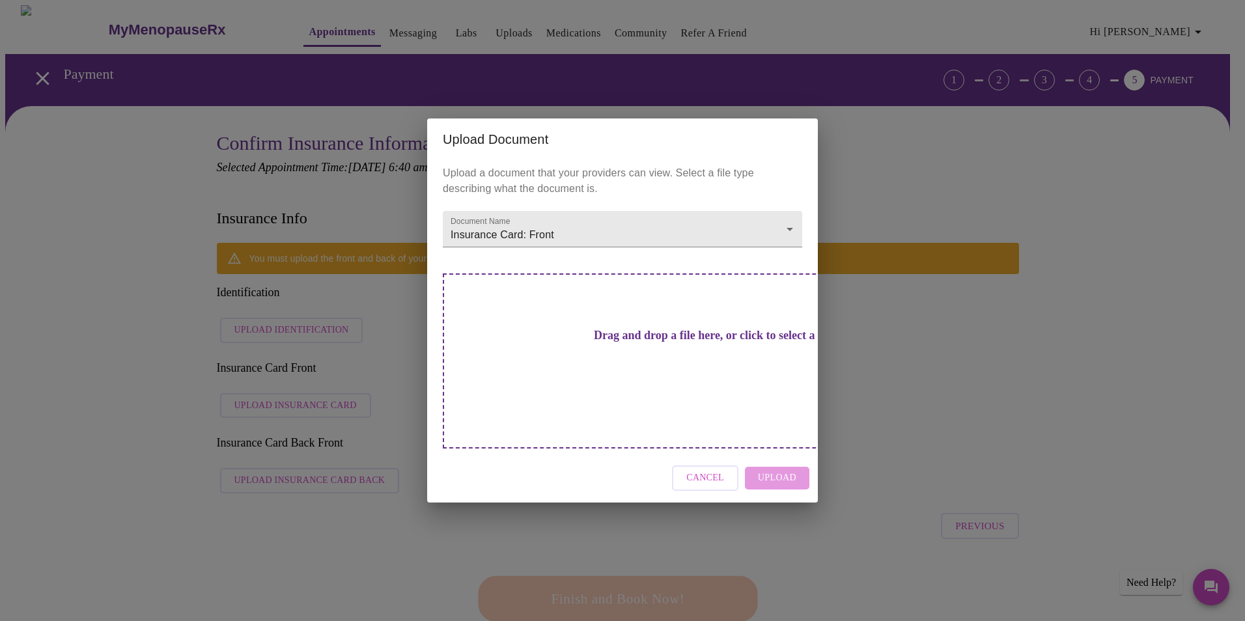
click at [616, 342] on h3 "Drag and drop a file here, or click to select a file" at bounding box center [713, 336] width 359 height 14
click at [636, 342] on h3 "Drag and drop a file here, or click to select a file" at bounding box center [713, 336] width 359 height 14
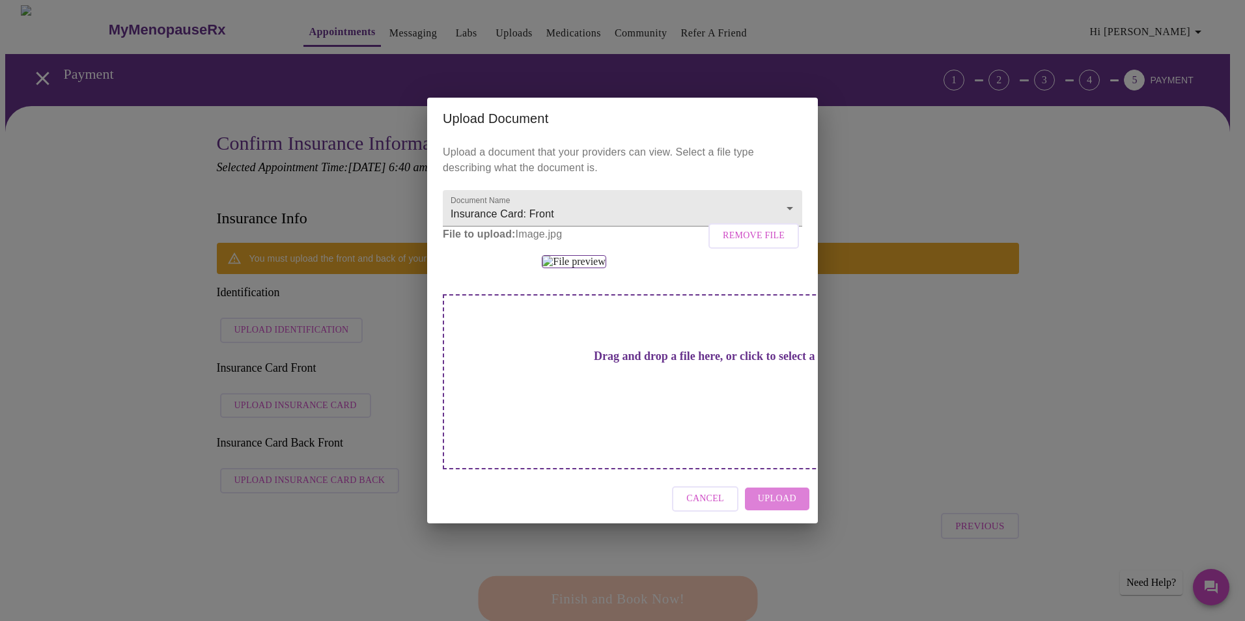
click at [781, 507] on span "Upload" at bounding box center [777, 499] width 38 height 16
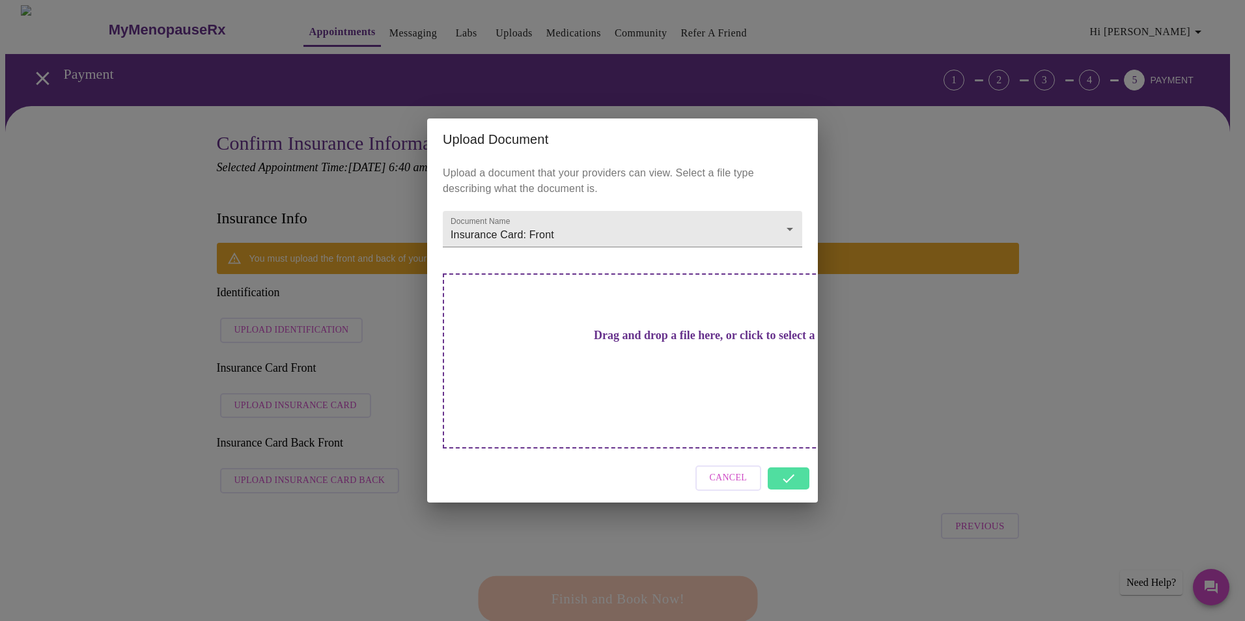
click at [595, 342] on h3 "Drag and drop a file here, or click to select a file" at bounding box center [713, 336] width 359 height 14
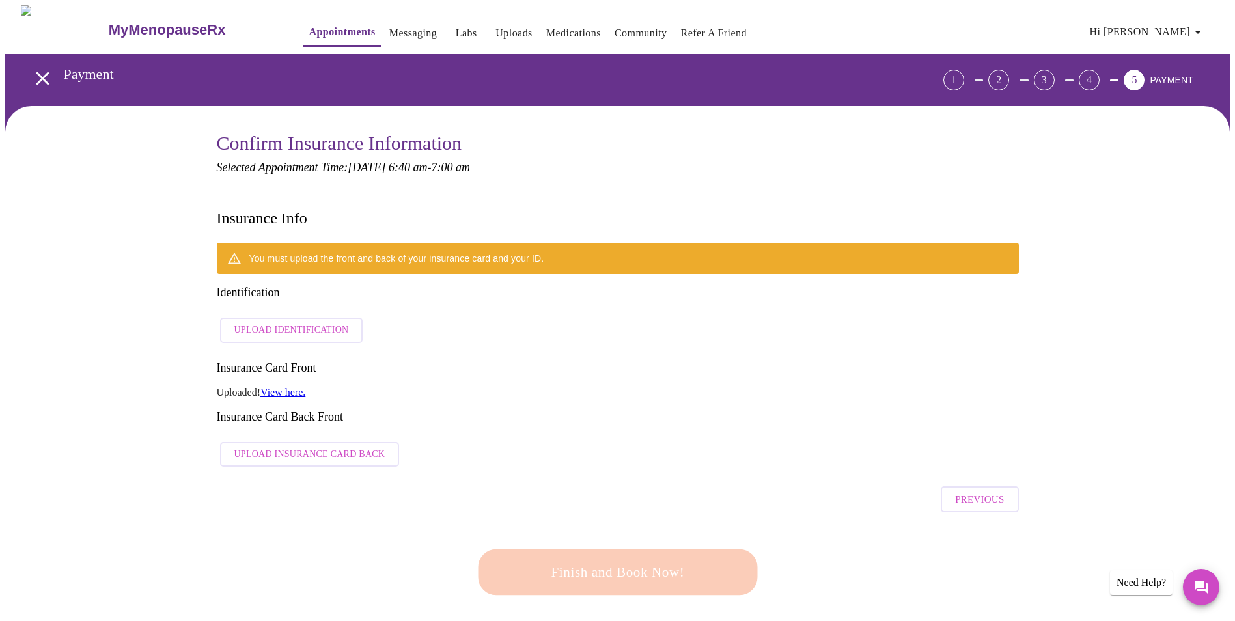
click at [279, 447] on span "Upload Insurance Card Back" at bounding box center [309, 455] width 151 height 16
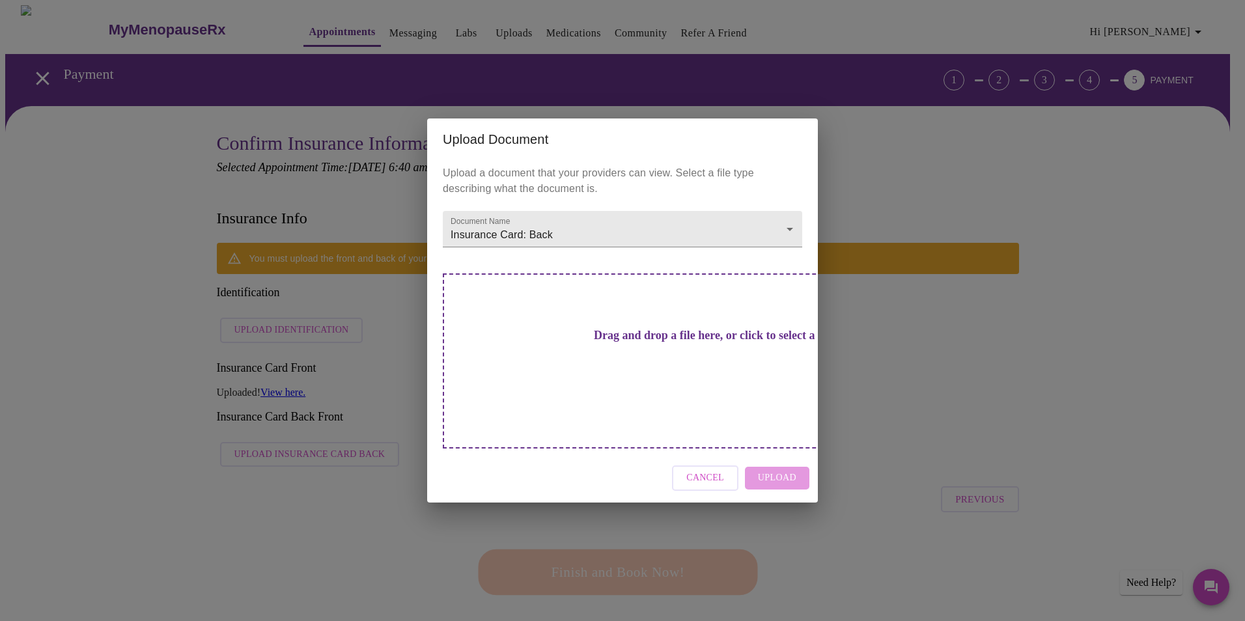
click at [613, 342] on h3 "Drag and drop a file here, or click to select a file" at bounding box center [713, 336] width 359 height 14
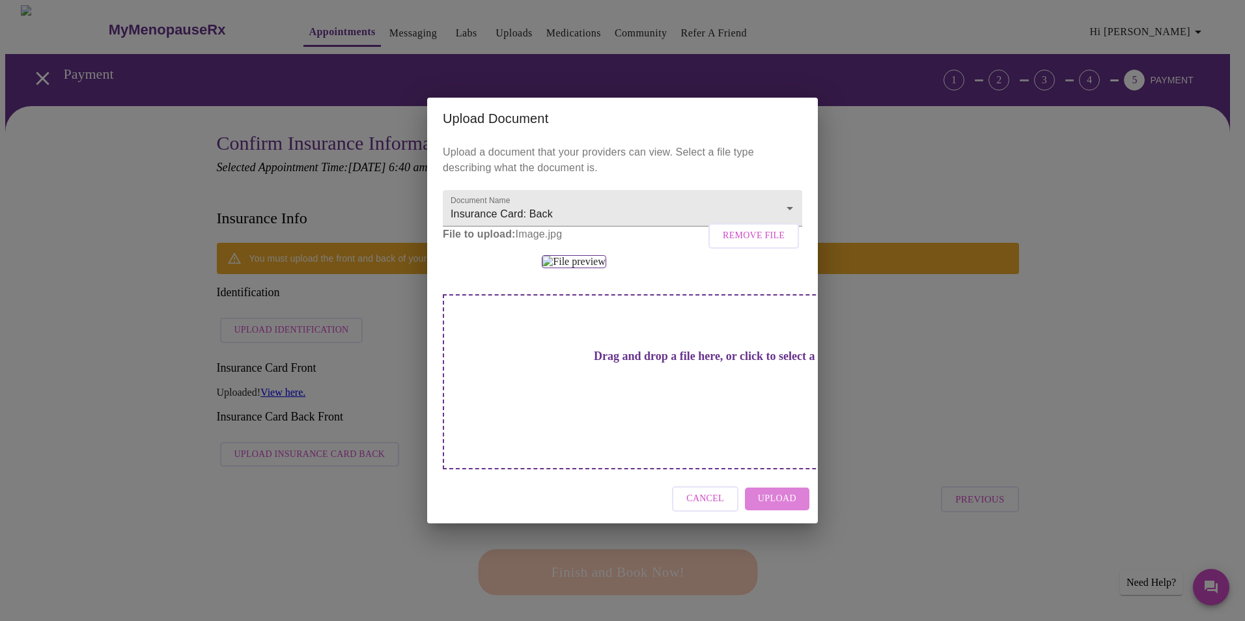
click at [778, 507] on span "Upload" at bounding box center [777, 499] width 38 height 16
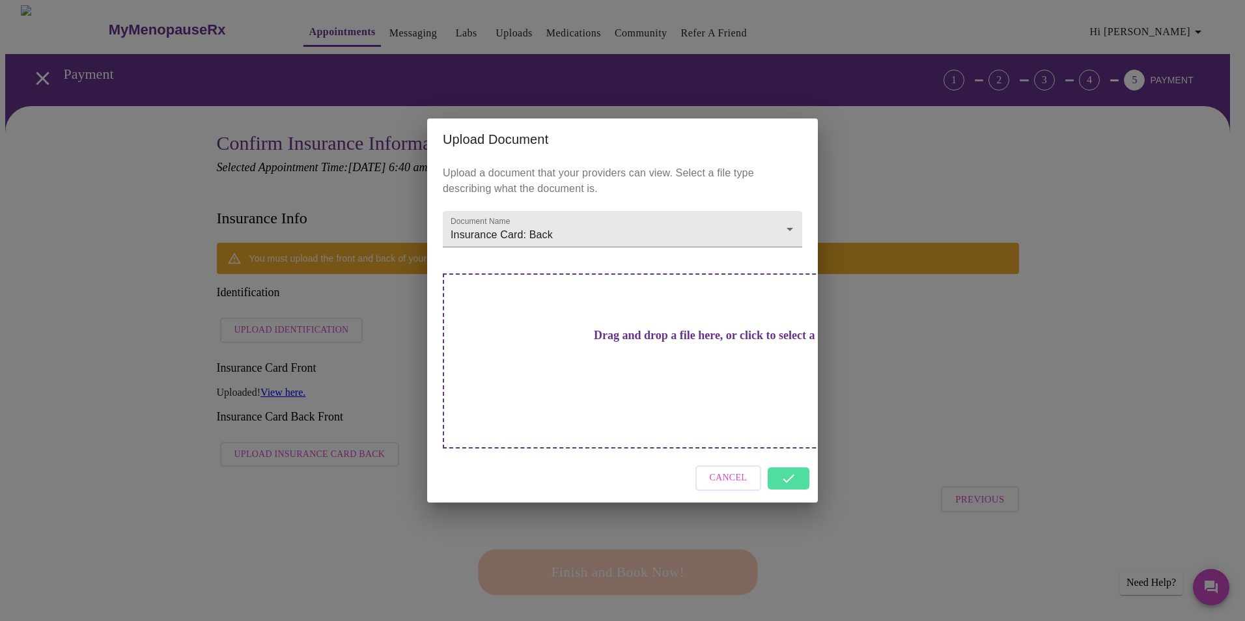
click at [792, 462] on div "Cancel" at bounding box center [622, 478] width 391 height 49
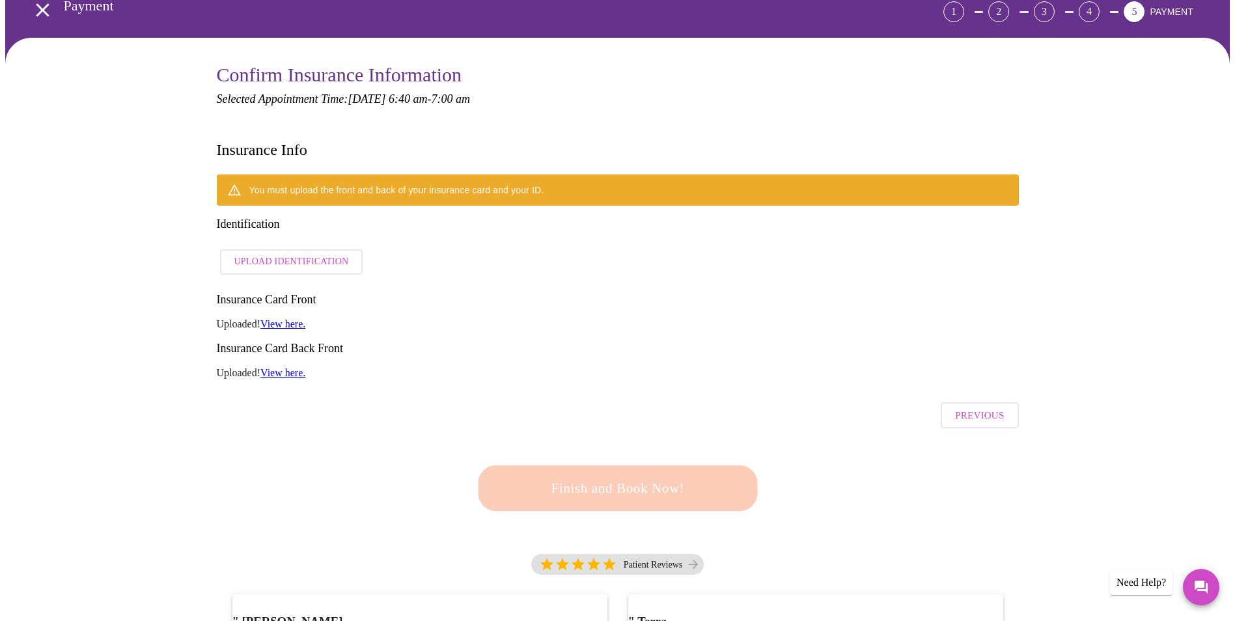
scroll to position [195, 0]
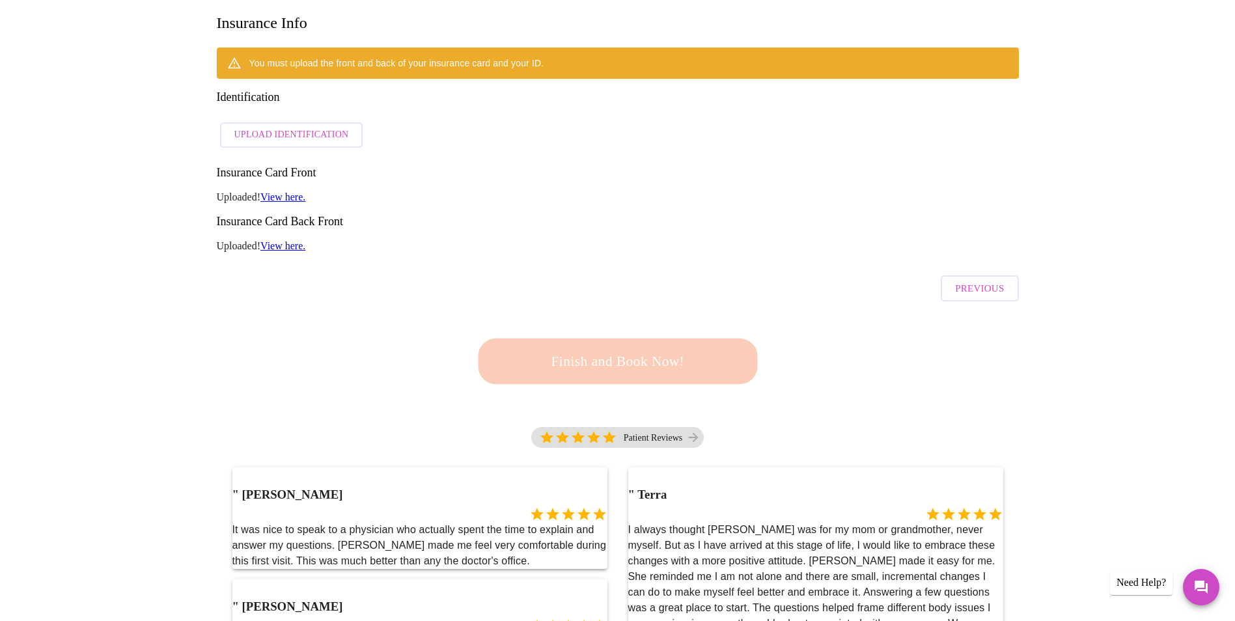
click at [284, 127] on span "Upload Identification" at bounding box center [291, 135] width 115 height 16
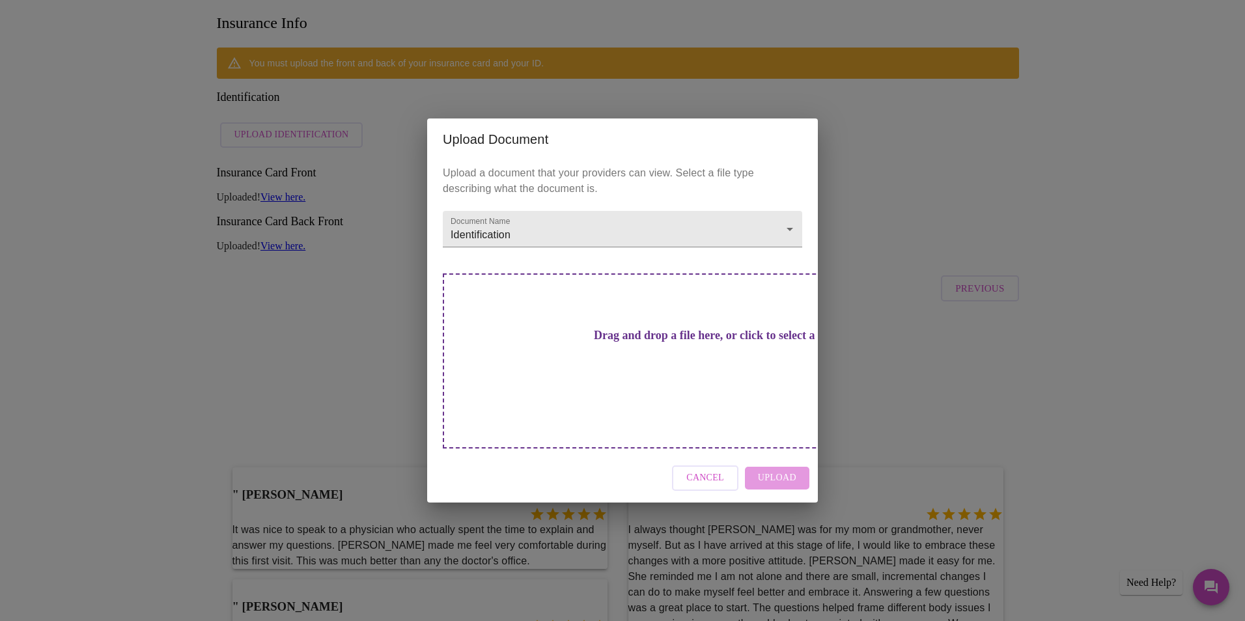
click at [639, 342] on h3 "Drag and drop a file here, or click to select a file" at bounding box center [713, 336] width 359 height 14
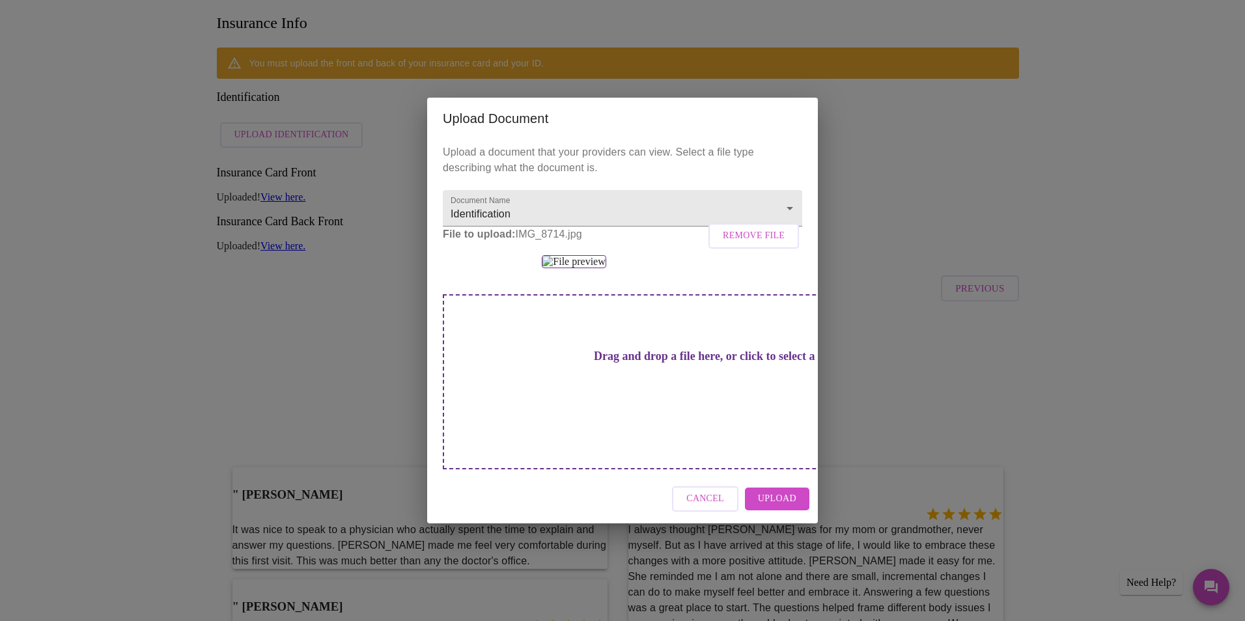
click at [777, 507] on span "Upload" at bounding box center [777, 499] width 38 height 16
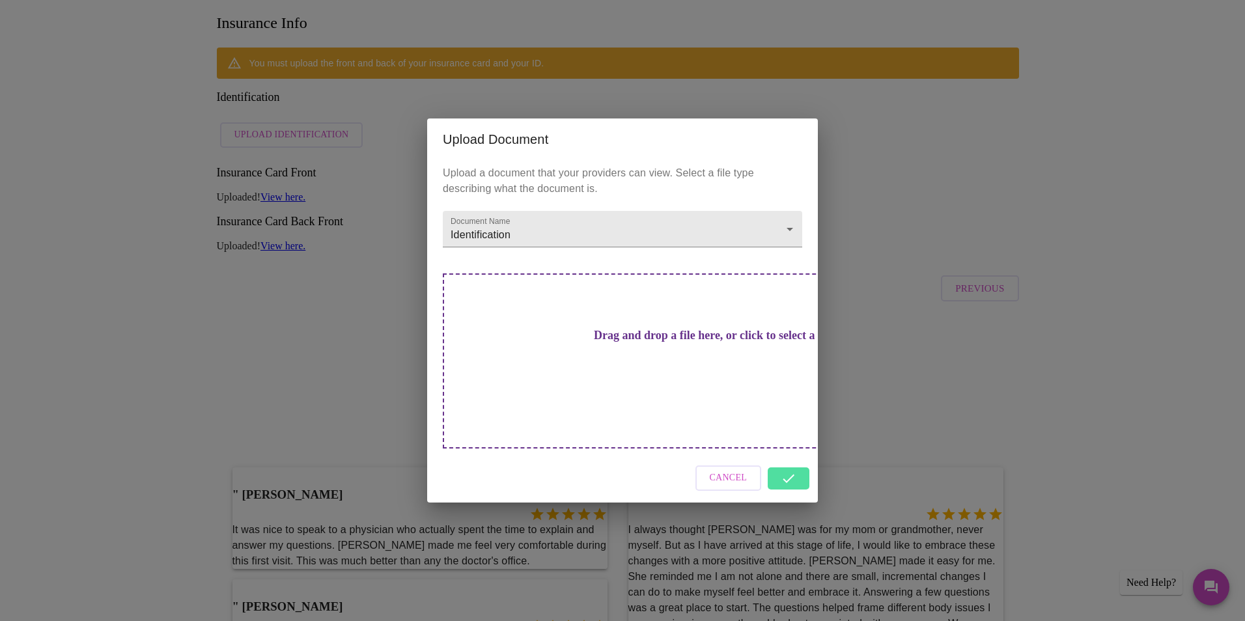
click at [791, 456] on div "Cancel" at bounding box center [622, 478] width 391 height 49
click at [788, 455] on div "Cancel" at bounding box center [622, 478] width 391 height 49
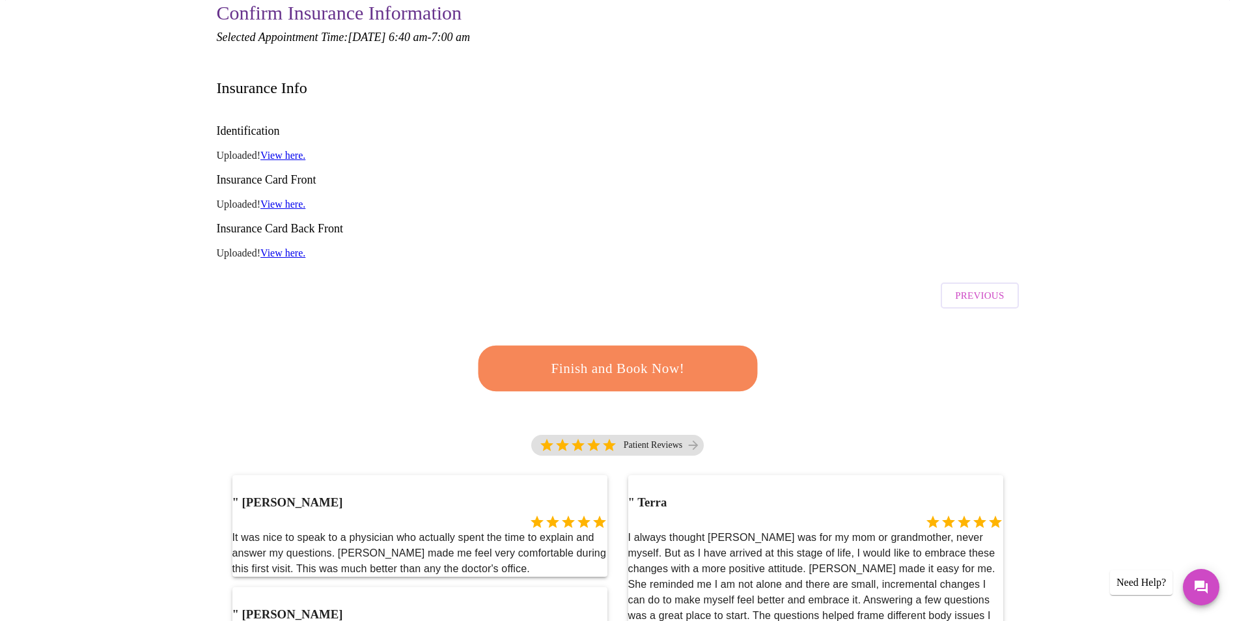
scroll to position [260, 0]
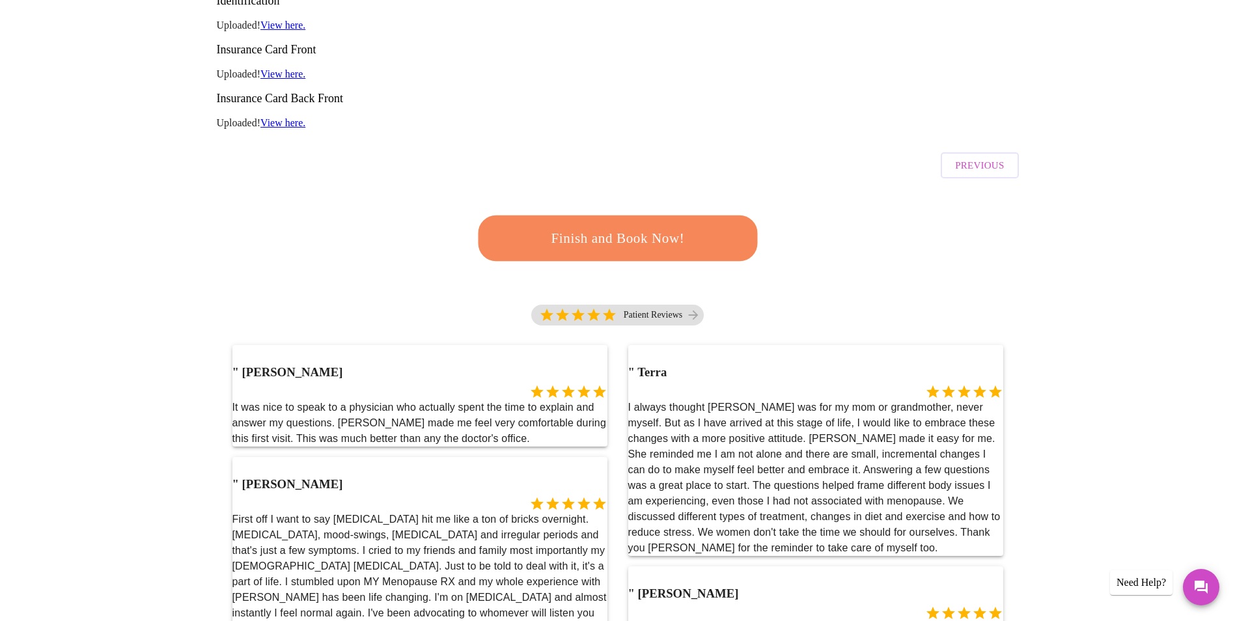
click at [595, 226] on span "Finish and Book Now!" at bounding box center [617, 238] width 245 height 25
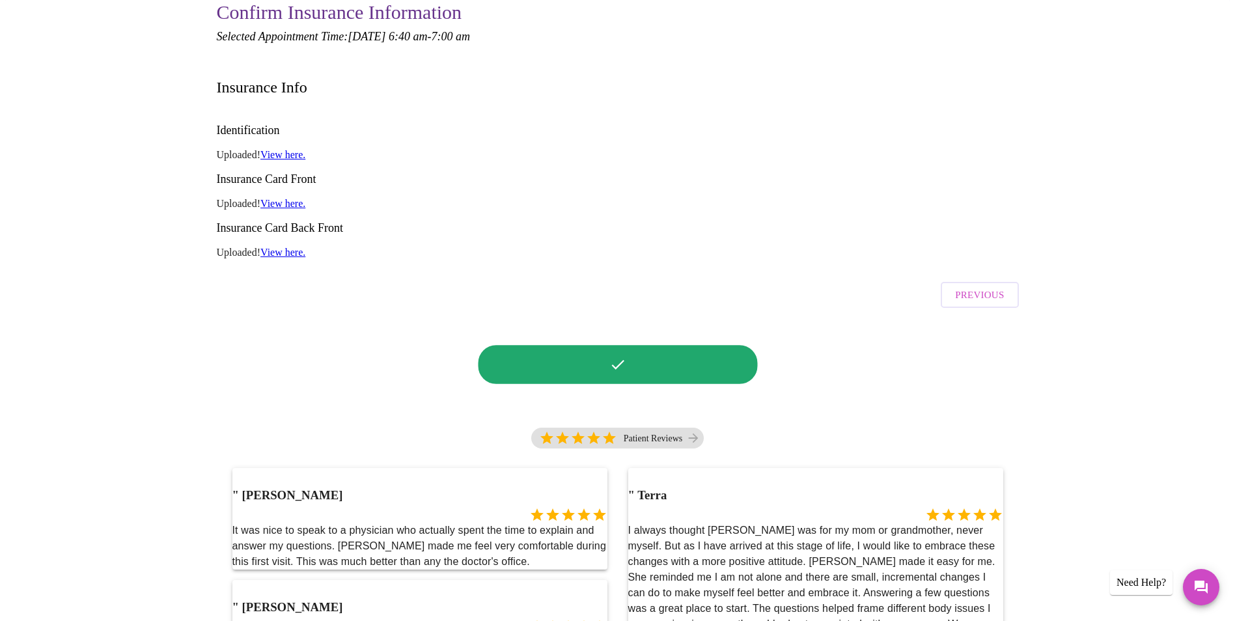
scroll to position [130, 0]
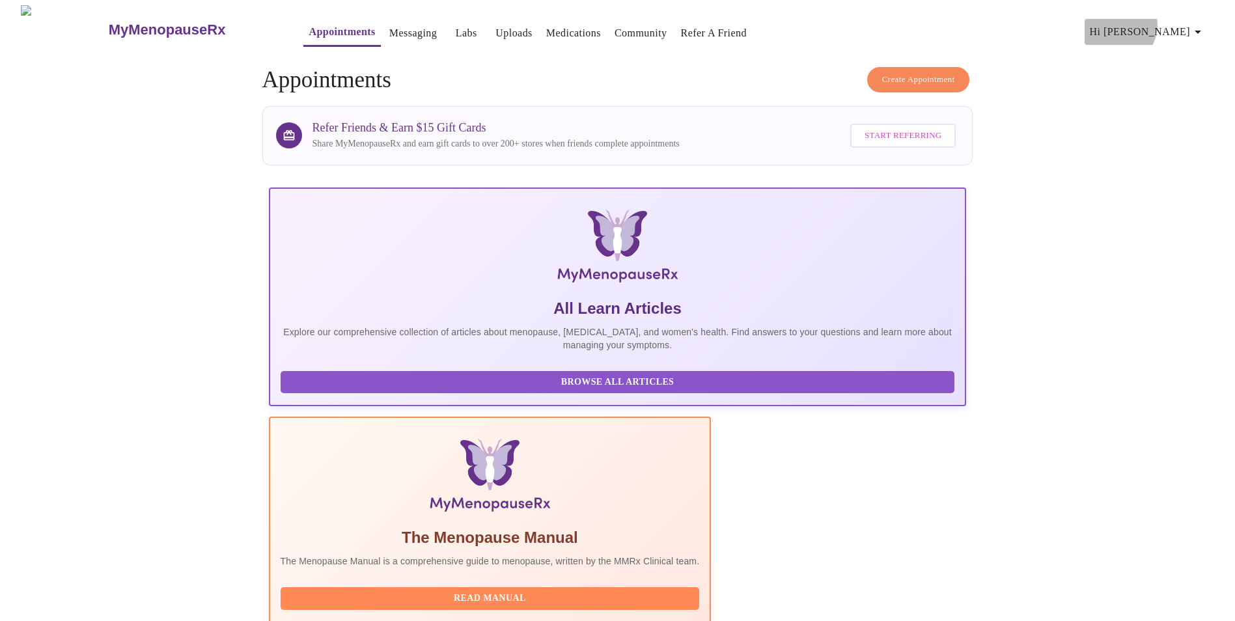
click at [1181, 23] on span "Hi [PERSON_NAME]" at bounding box center [1148, 32] width 116 height 18
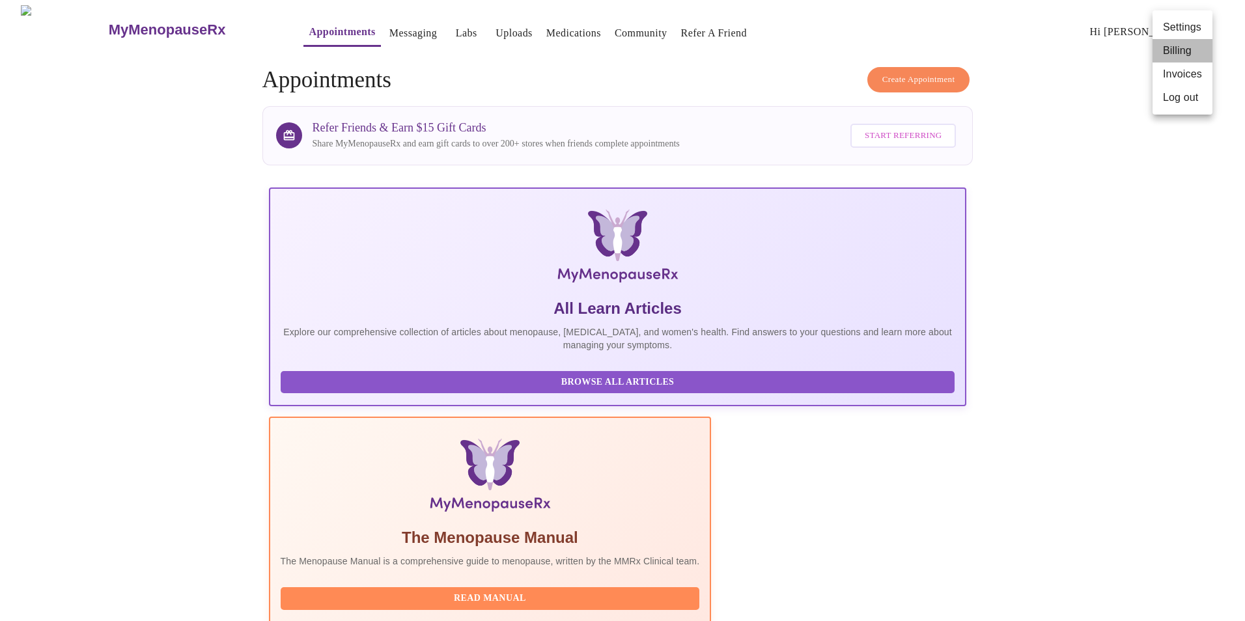
click at [1179, 53] on li "Billing" at bounding box center [1182, 50] width 60 height 23
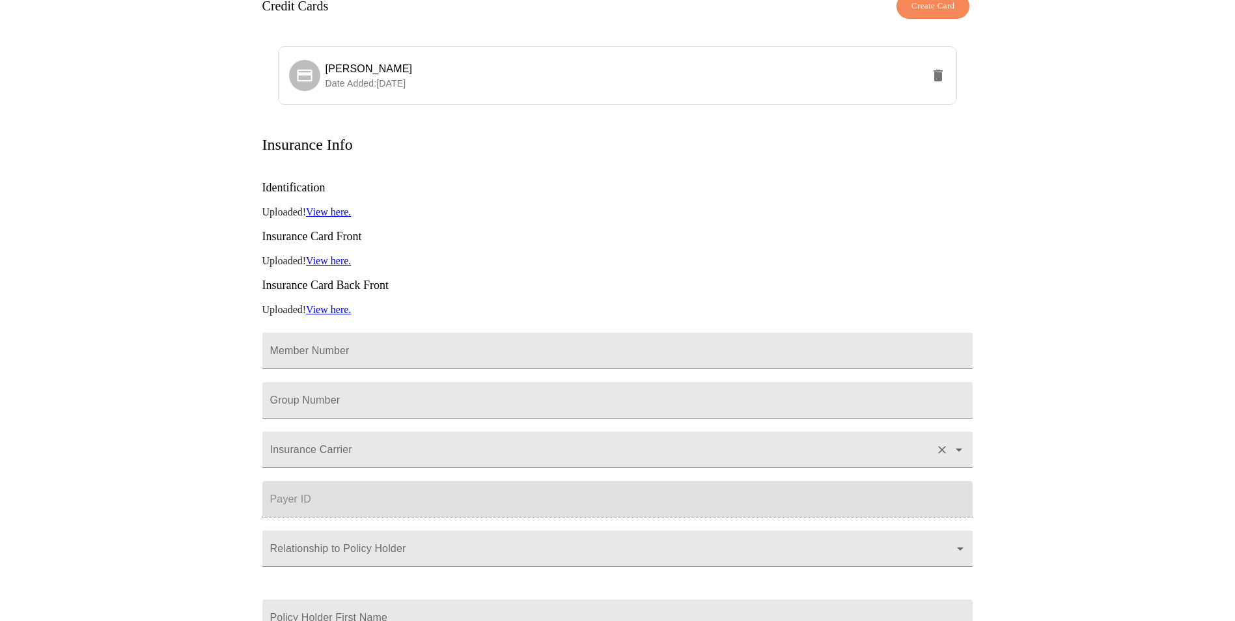
scroll to position [130, 0]
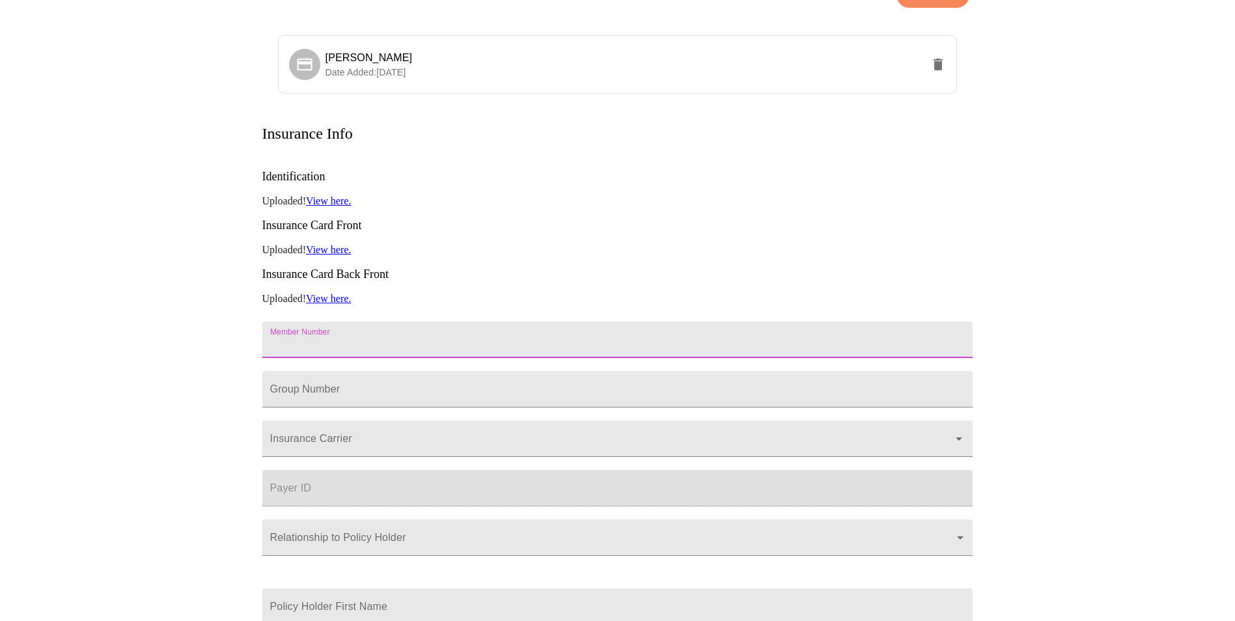
click at [335, 322] on input "Member Number" at bounding box center [617, 340] width 711 height 36
click at [484, 268] on h3 "Insurance Card Back Front" at bounding box center [617, 275] width 711 height 14
click at [305, 322] on input "Member Number" at bounding box center [617, 340] width 711 height 36
type input "ZGP810587870"
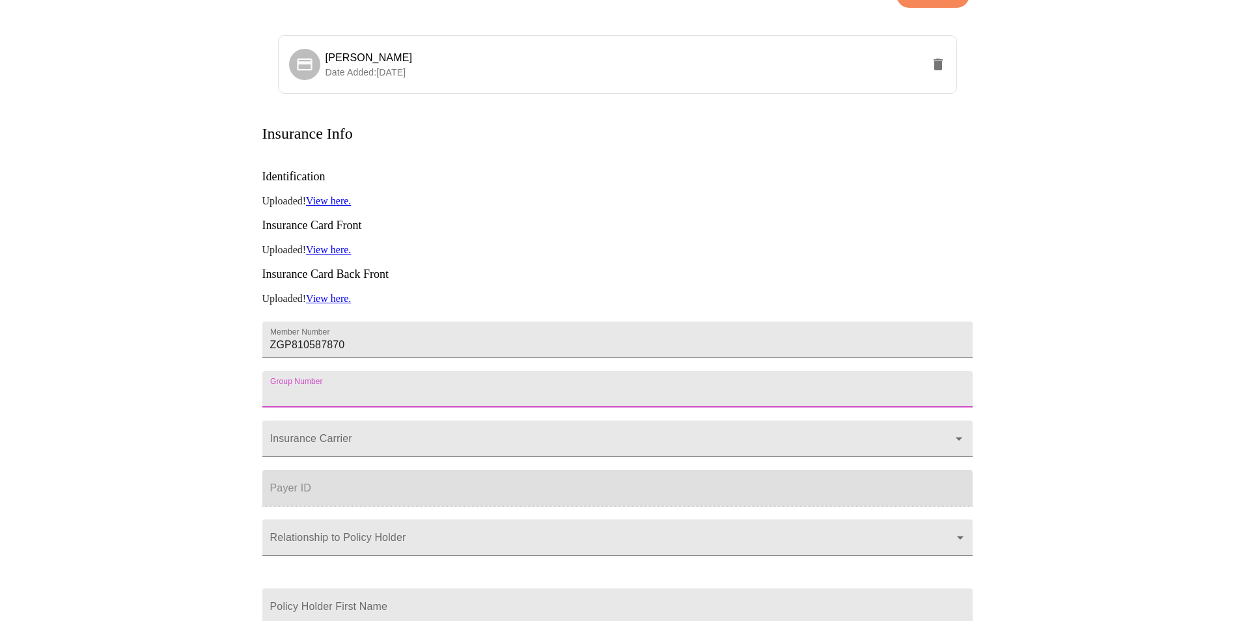
click at [318, 371] on input "Member Number" at bounding box center [617, 389] width 711 height 36
type input "317160"
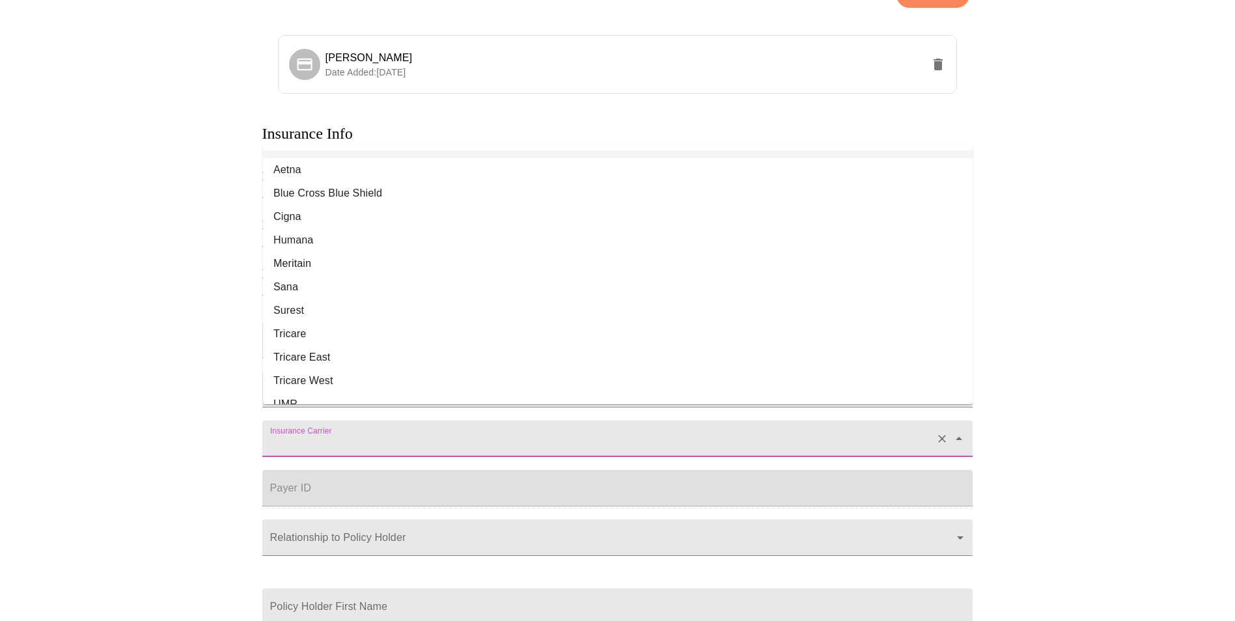
click at [347, 433] on input "Insurance Carrier" at bounding box center [599, 445] width 663 height 24
click at [354, 193] on li "Blue Cross Blue Shield" at bounding box center [618, 193] width 710 height 23
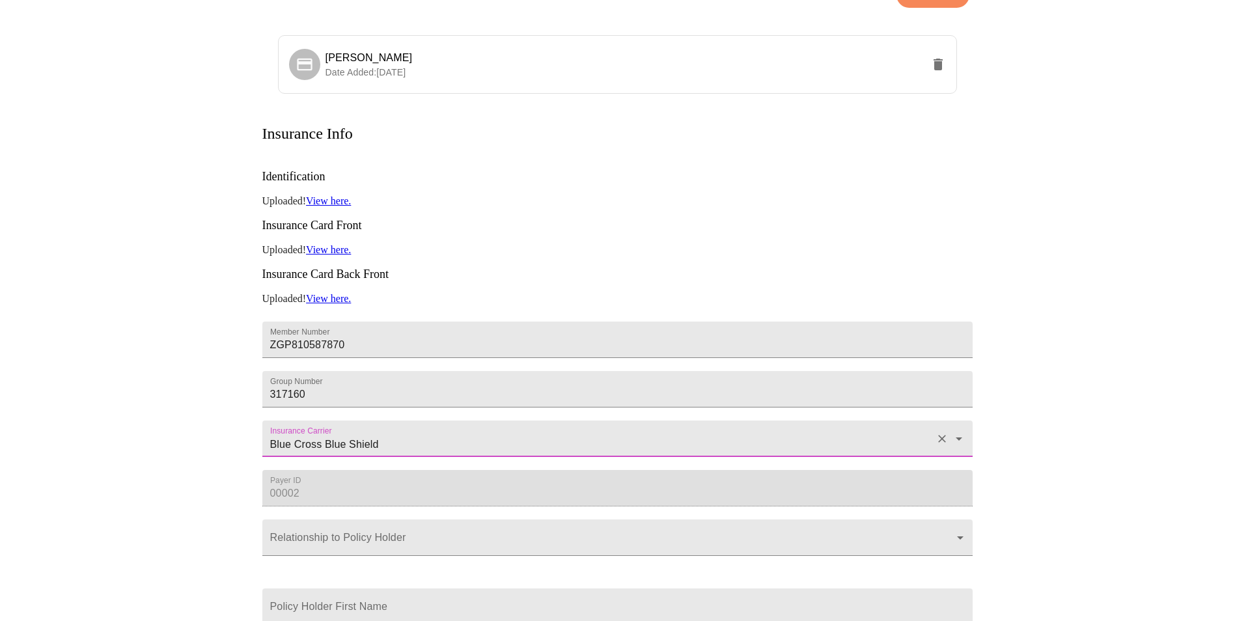
type input "Blue Cross Blue Shield"
type input "00002"
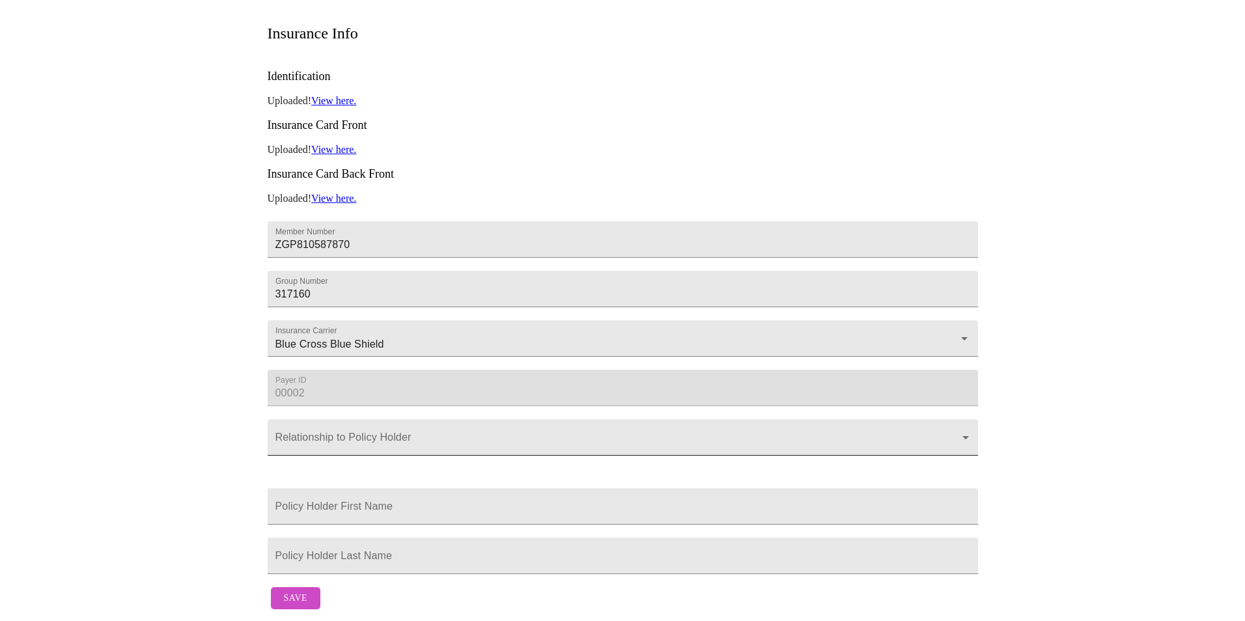
scroll to position [260, 0]
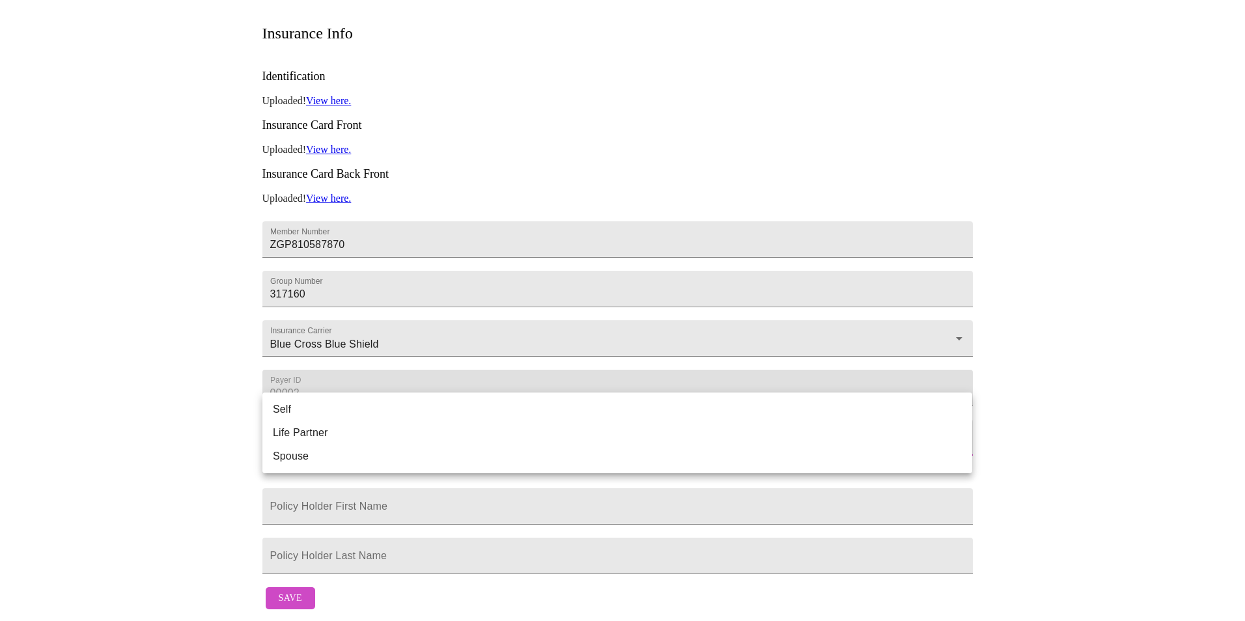
click at [326, 411] on body "MyMenopauseRx Appointments Messaging Labs Uploads Medications Community Refer a…" at bounding box center [622, 195] width 1234 height 841
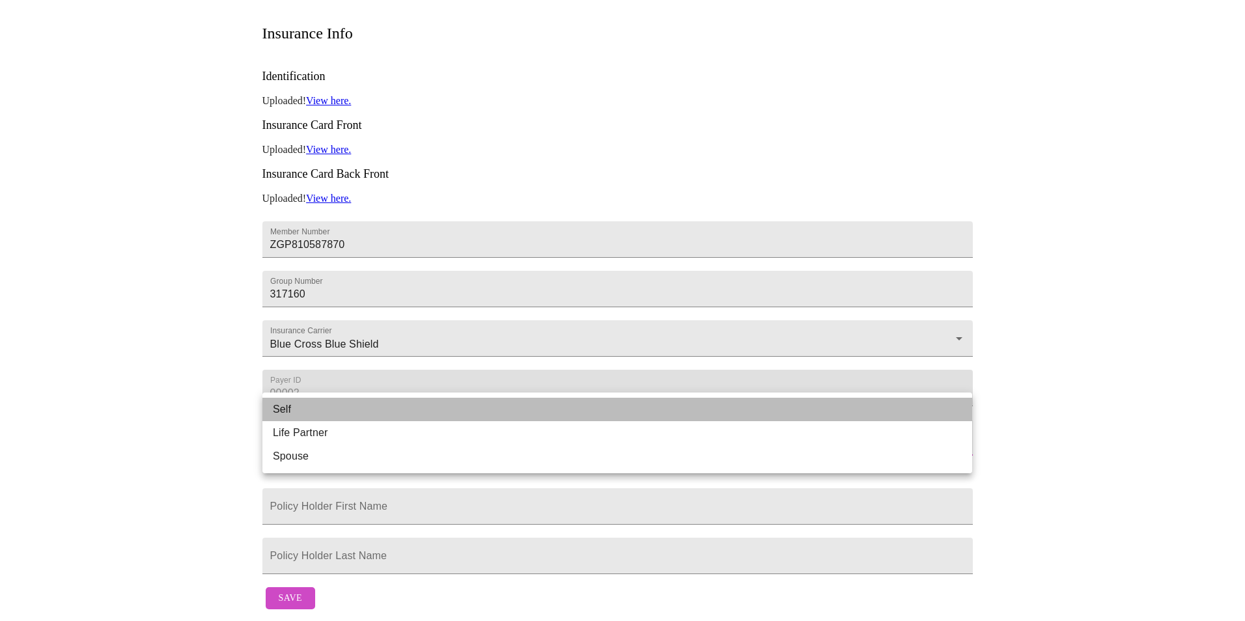
click at [315, 414] on li "Self" at bounding box center [617, 409] width 710 height 23
type input "Self"
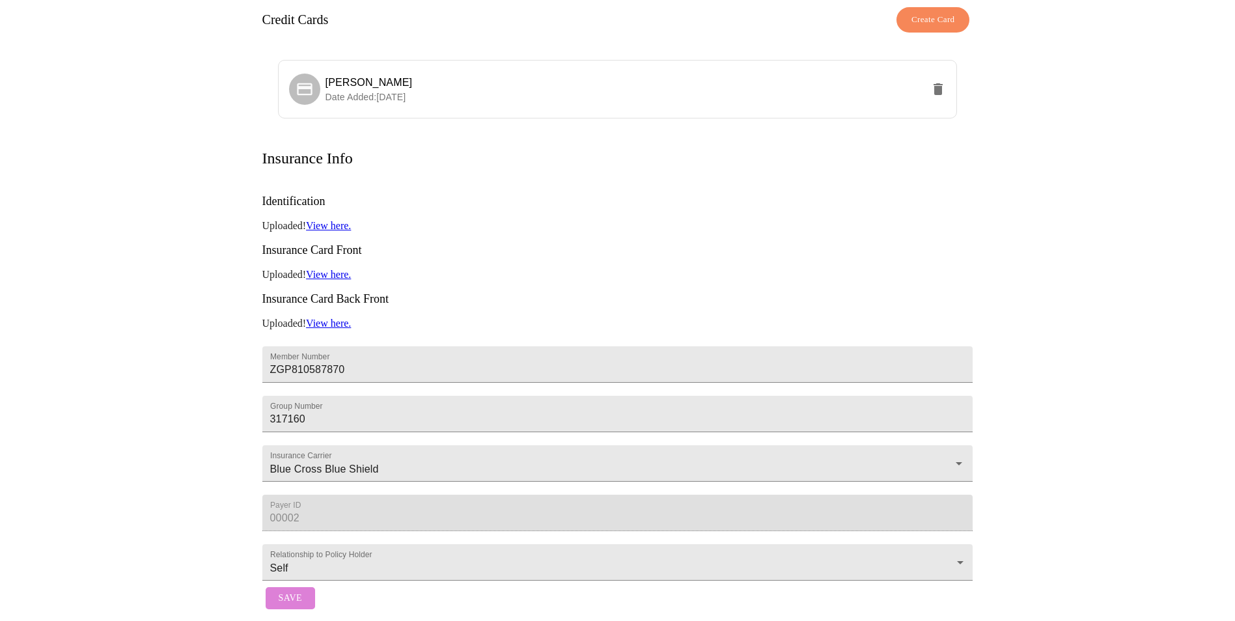
click at [287, 590] on span "Save" at bounding box center [290, 598] width 23 height 16
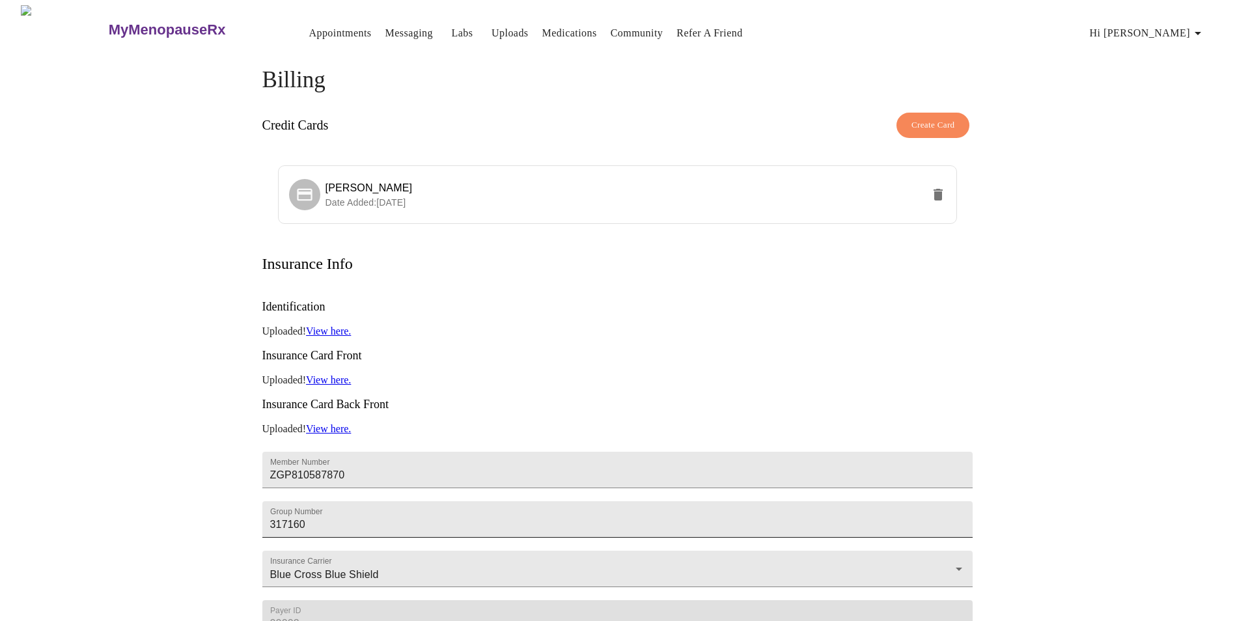
scroll to position [128, 0]
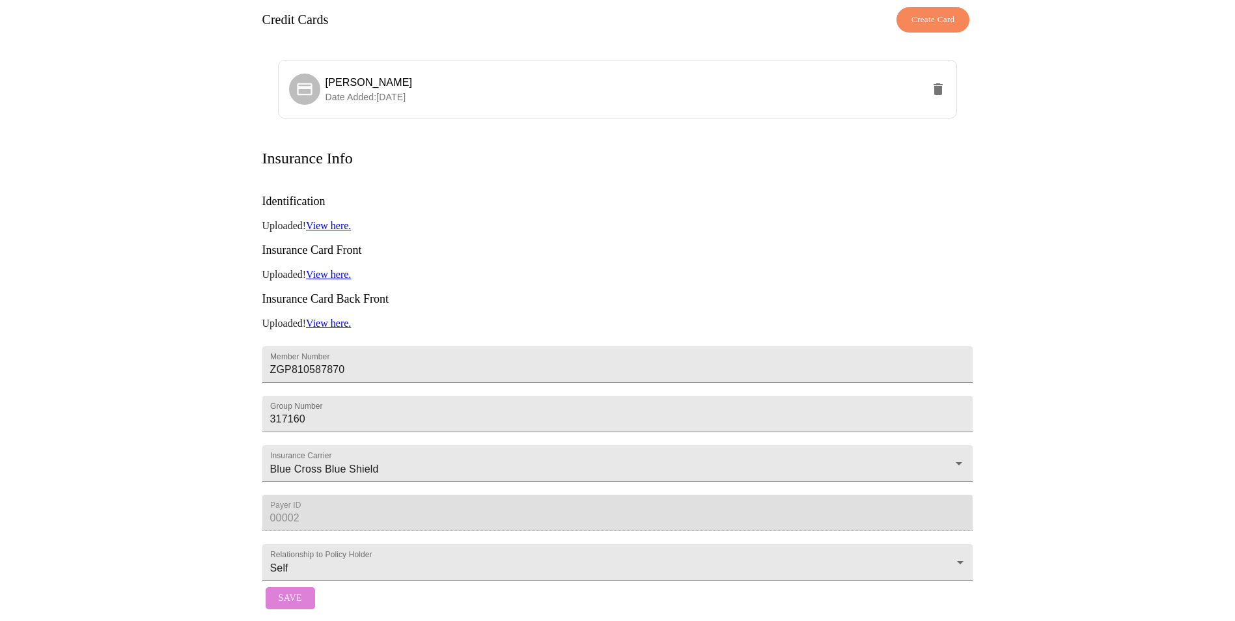
click at [279, 590] on span "Save" at bounding box center [290, 598] width 23 height 16
click at [296, 590] on span "Save" at bounding box center [290, 598] width 23 height 16
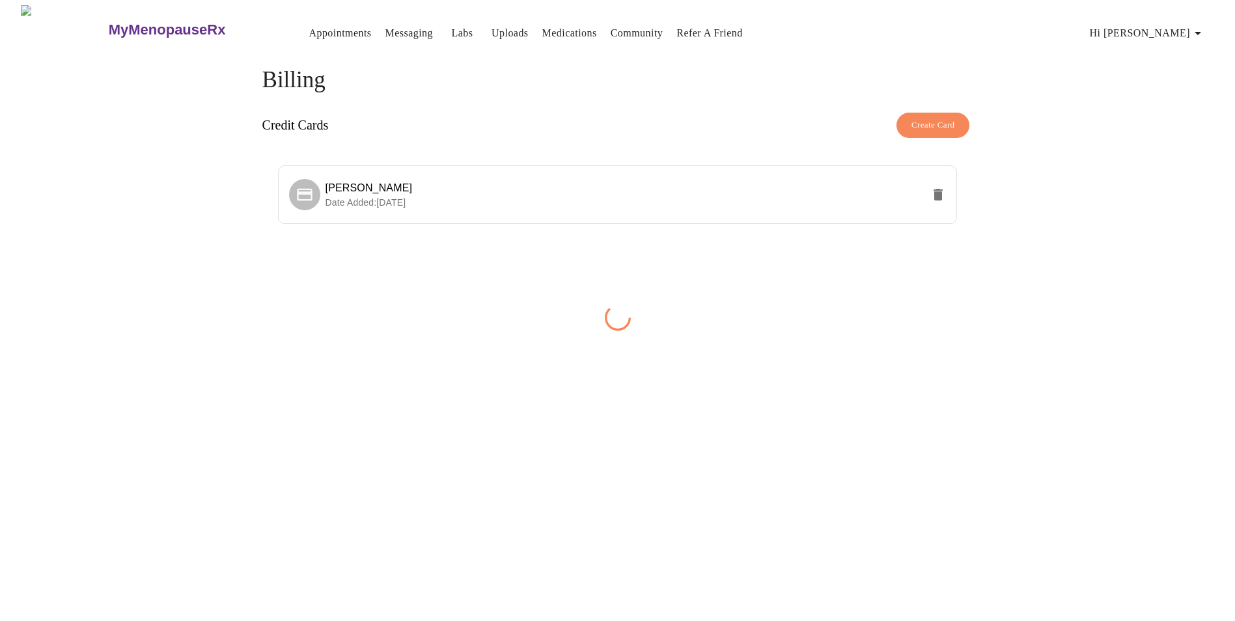
scroll to position [0, 0]
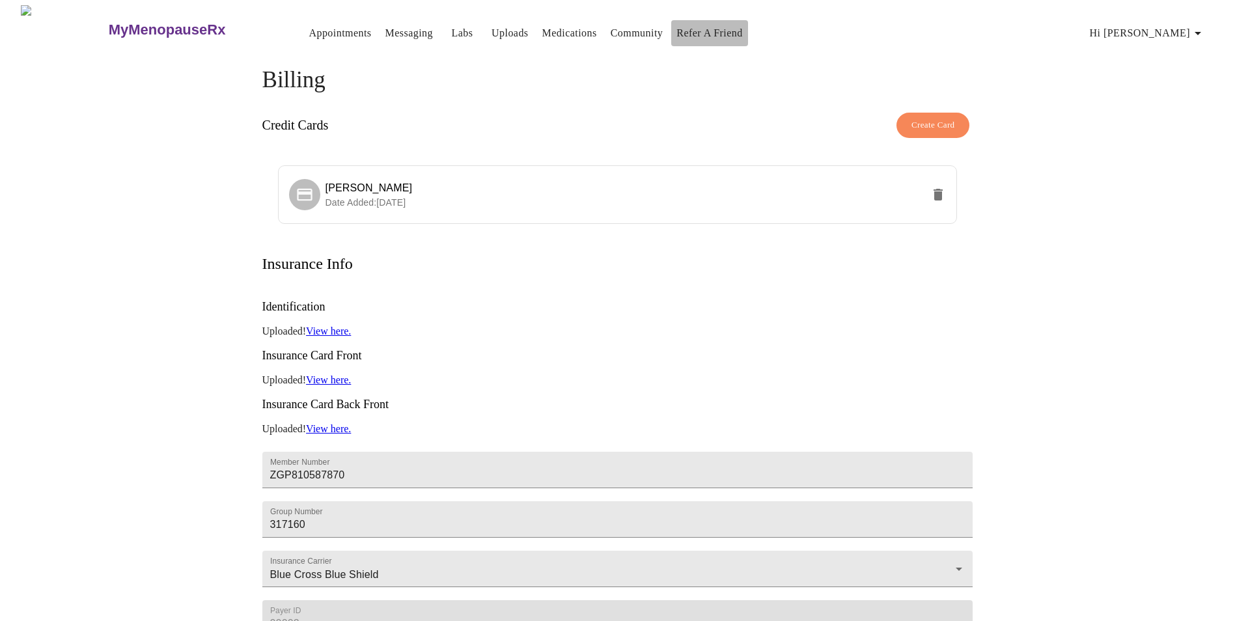
click at [689, 24] on link "Refer a Friend" at bounding box center [709, 33] width 66 height 18
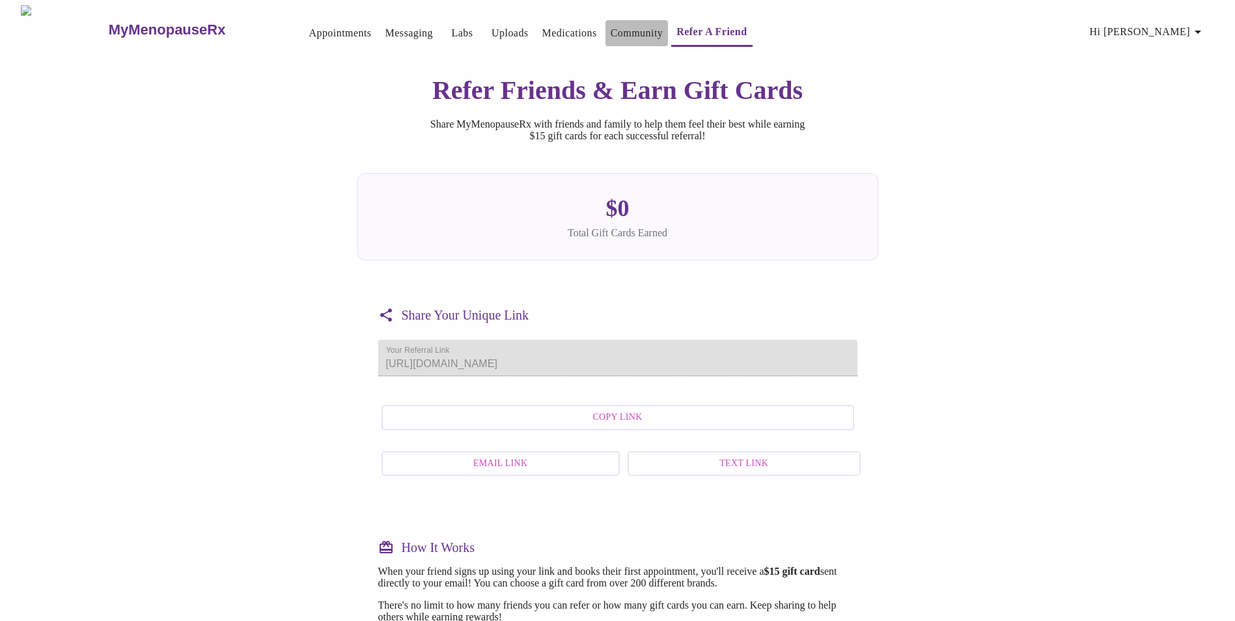
click at [613, 25] on link "Community" at bounding box center [637, 33] width 53 height 18
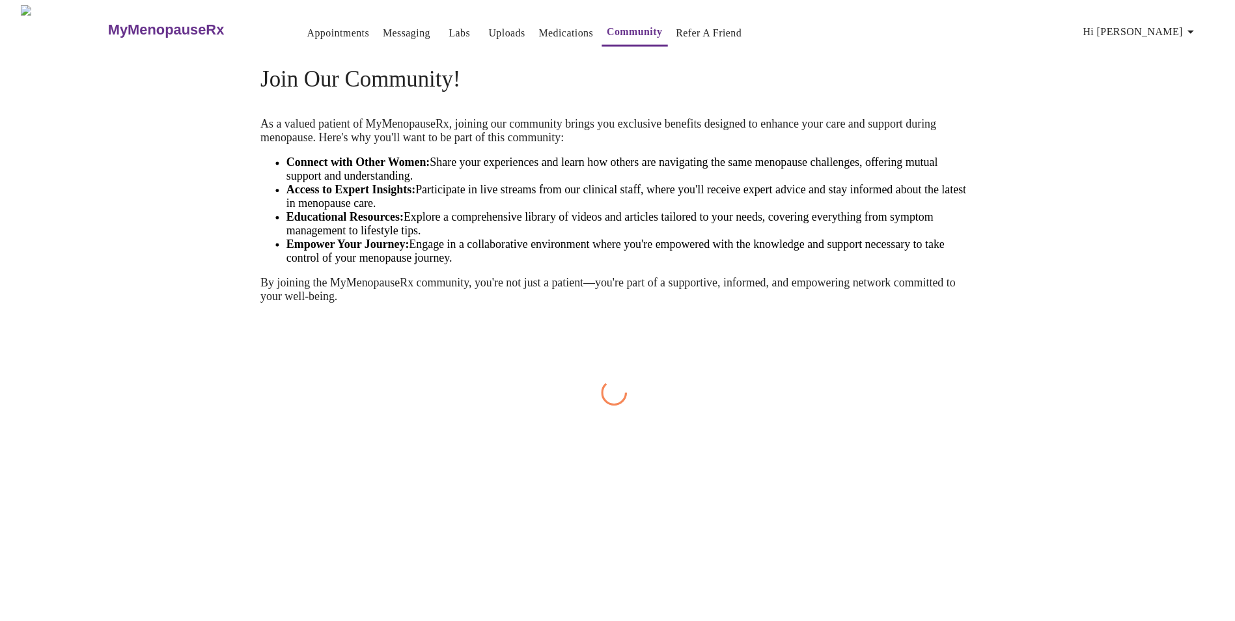
click at [546, 27] on link "Medications" at bounding box center [569, 33] width 55 height 18
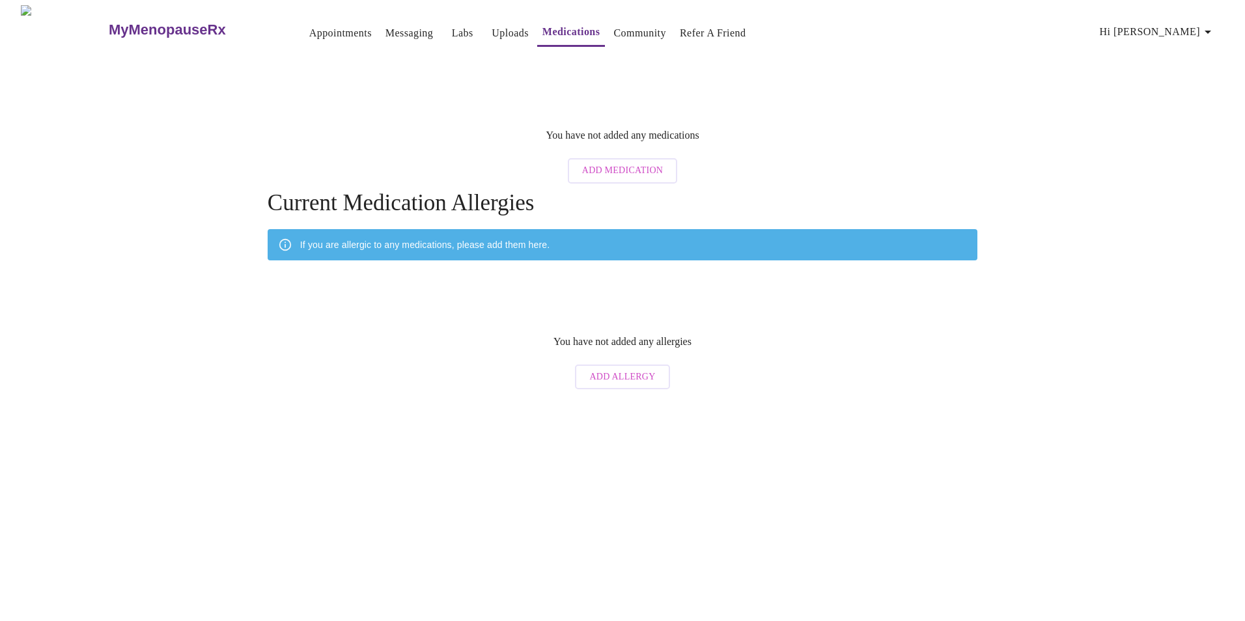
click at [492, 27] on link "Uploads" at bounding box center [510, 33] width 37 height 18
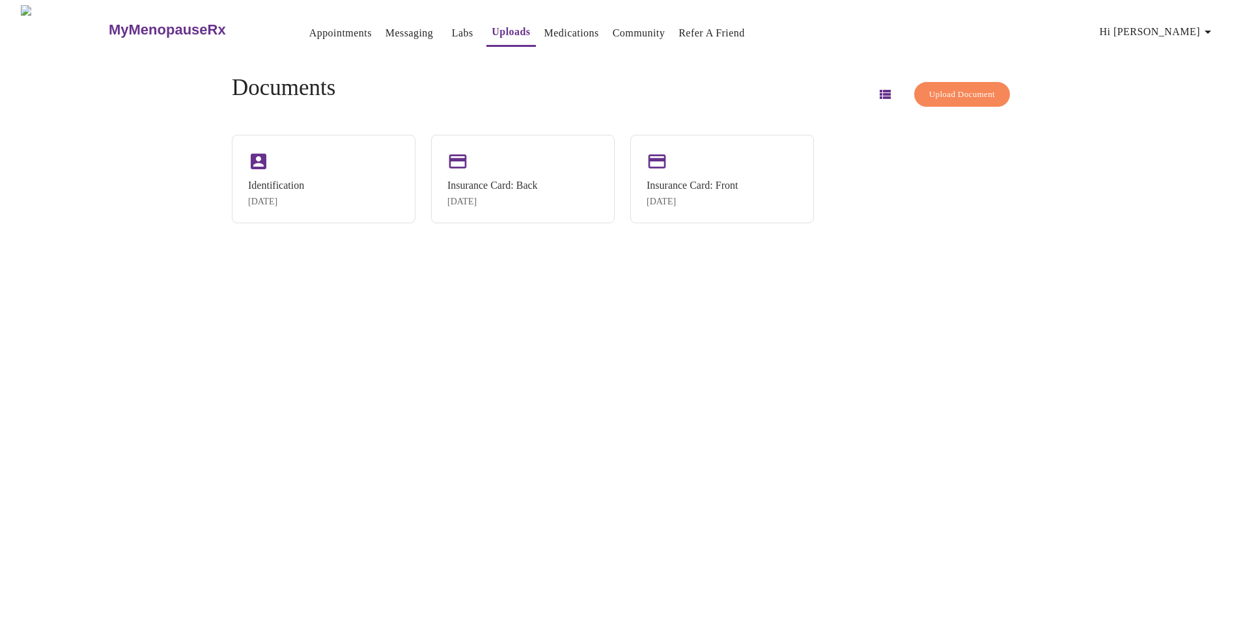
click at [452, 32] on link "Labs" at bounding box center [462, 33] width 21 height 18
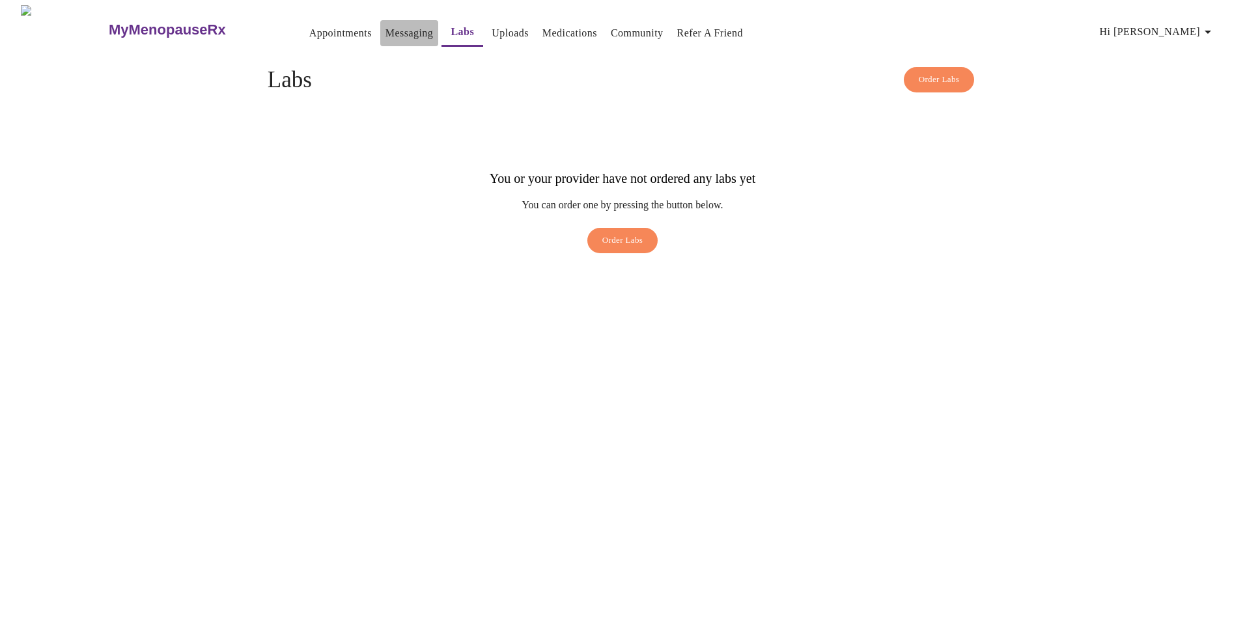
click at [385, 26] on link "Messaging" at bounding box center [409, 33] width 48 height 18
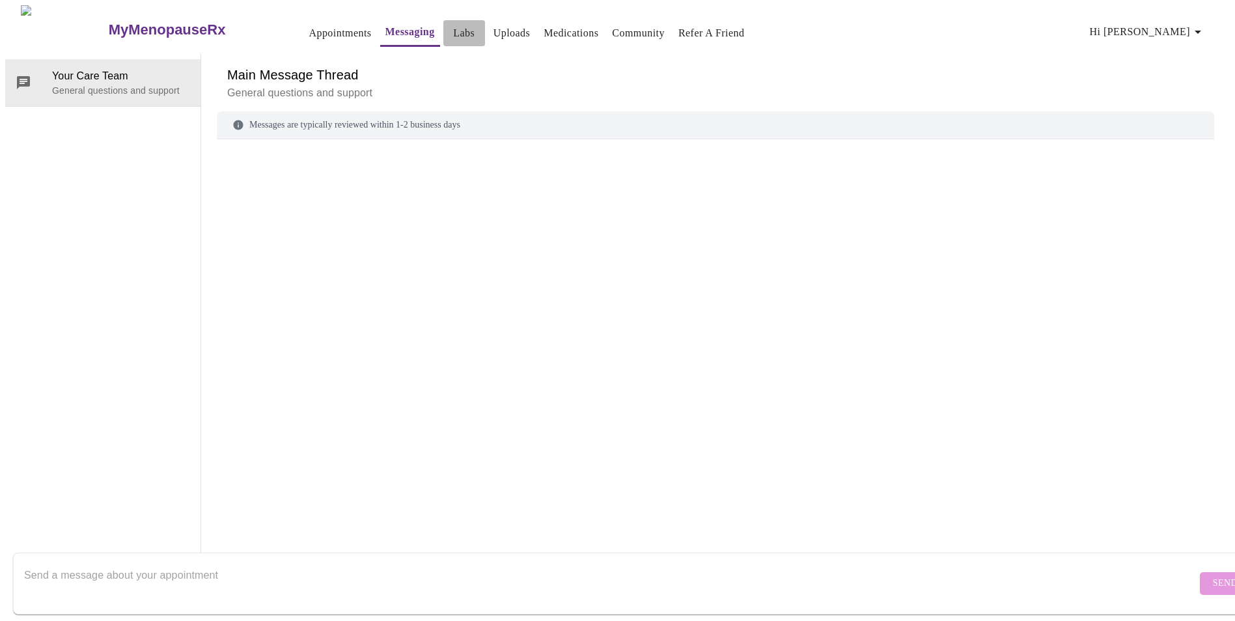
click at [453, 31] on link "Labs" at bounding box center [463, 33] width 21 height 18
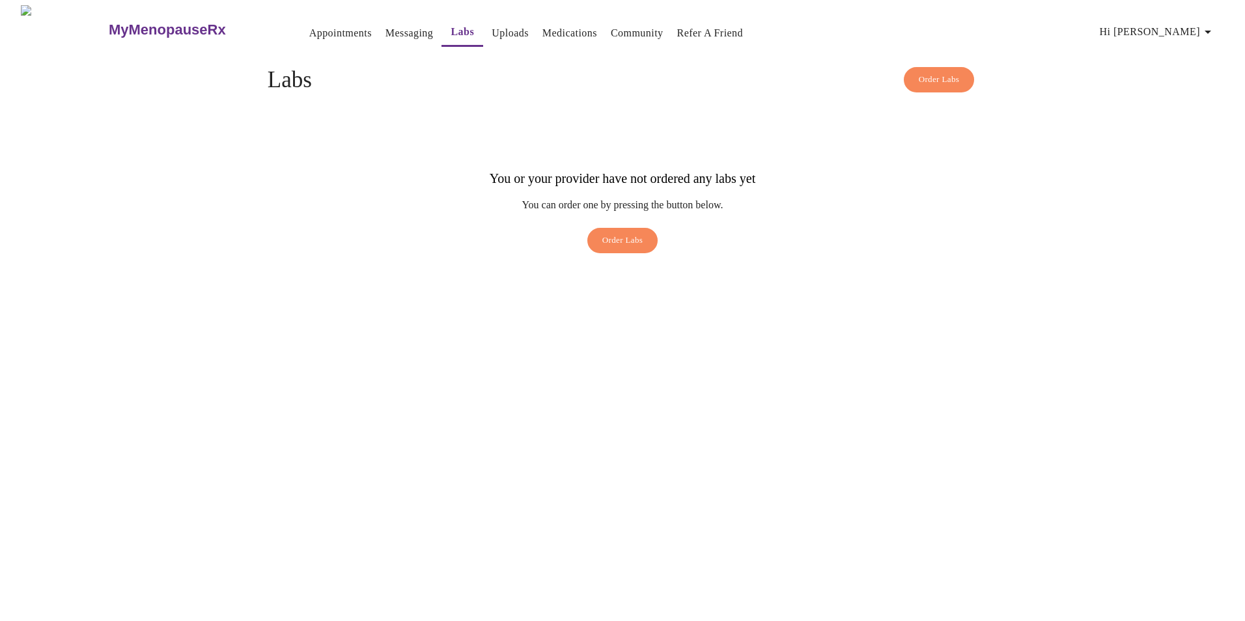
click at [619, 240] on div "MyMenopauseRx Appointments Messaging Labs Uploads Medications Community Refer a…" at bounding box center [622, 132] width 1234 height 255
click at [627, 233] on span "Order Labs" at bounding box center [622, 240] width 41 height 15
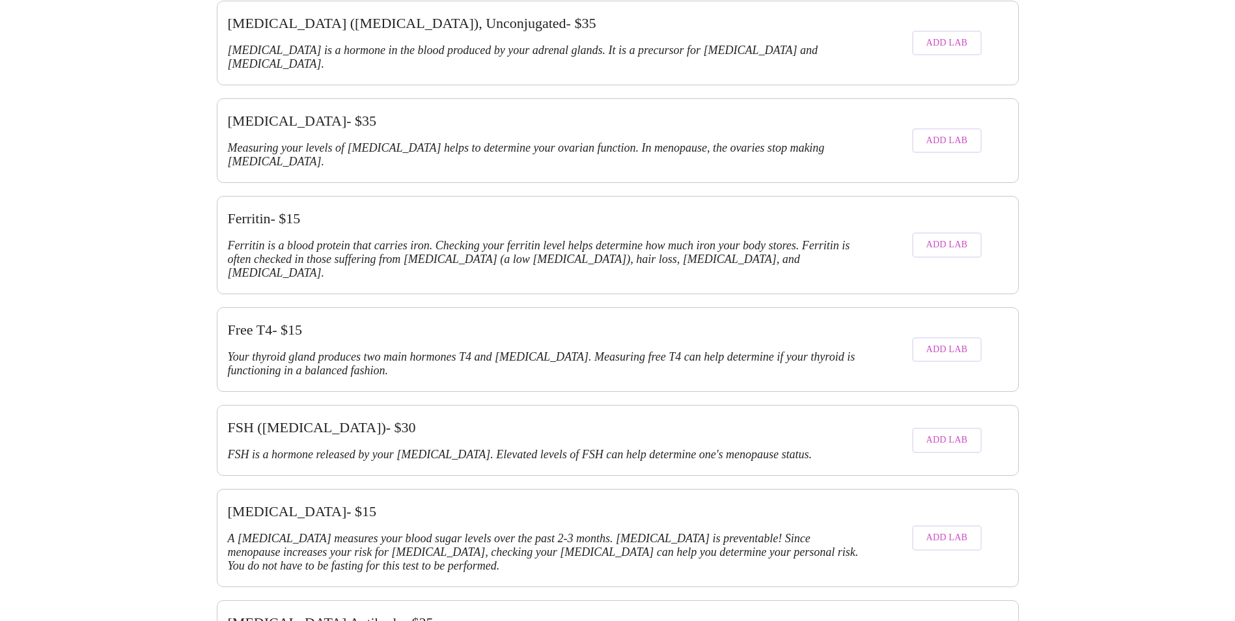
scroll to position [1562, 0]
